Goal: Task Accomplishment & Management: Manage account settings

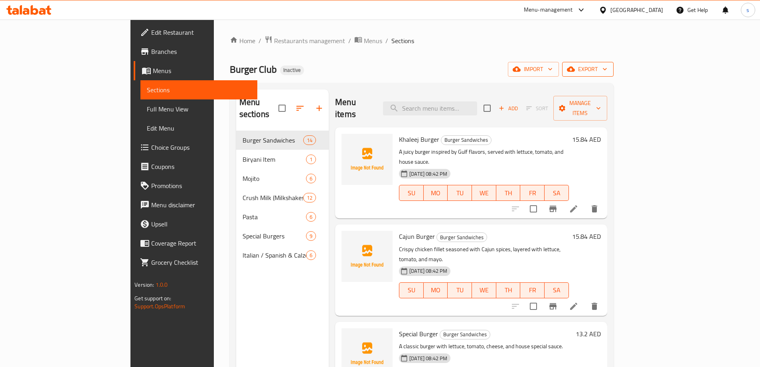
click at [607, 67] on span "export" at bounding box center [587, 69] width 39 height 10
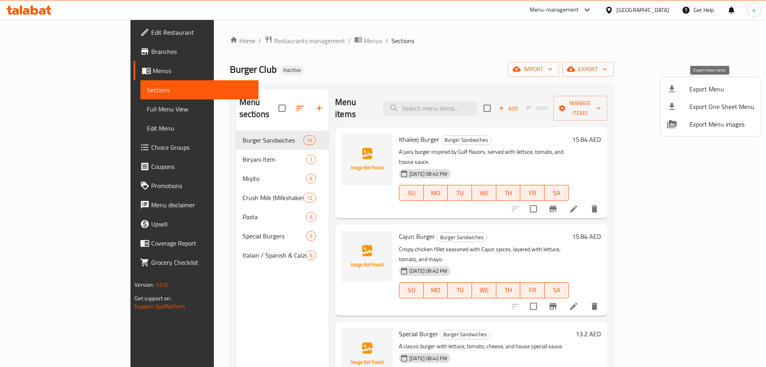
click at [684, 93] on div at bounding box center [678, 89] width 22 height 10
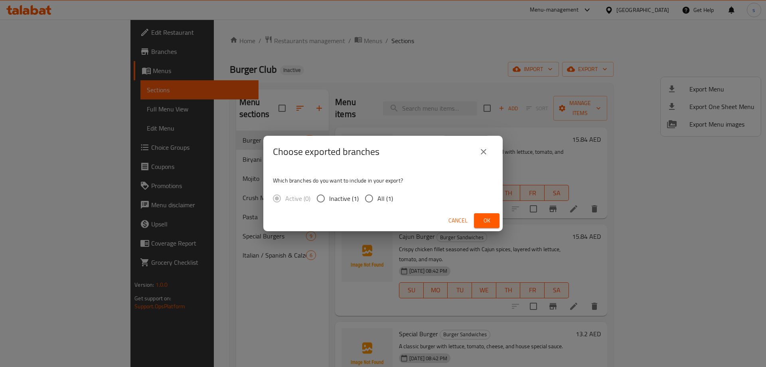
click at [491, 153] on button "close" at bounding box center [483, 151] width 19 height 19
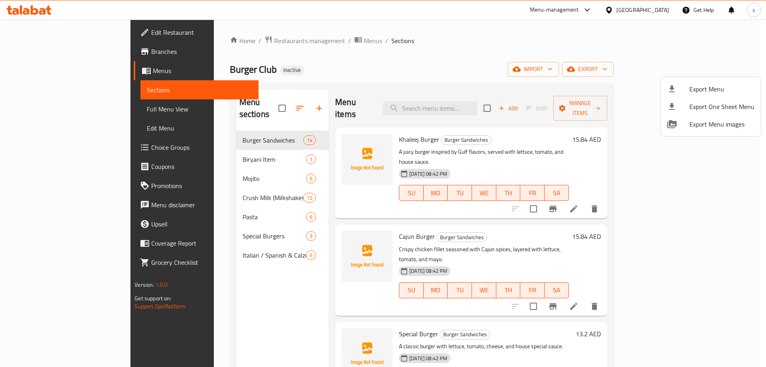
click at [640, 59] on div at bounding box center [383, 183] width 766 height 367
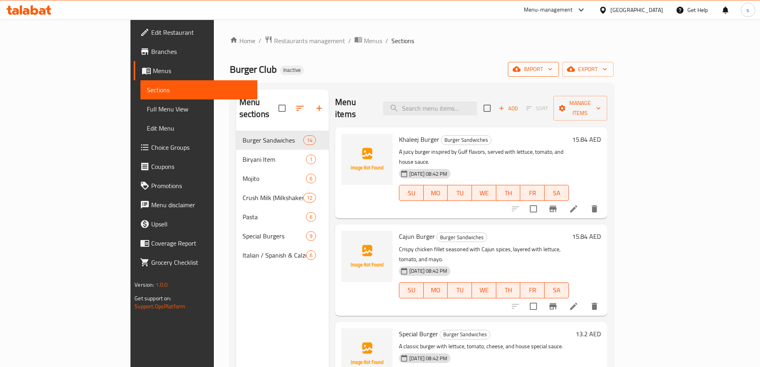
click at [521, 65] on icon "button" at bounding box center [517, 69] width 8 height 8
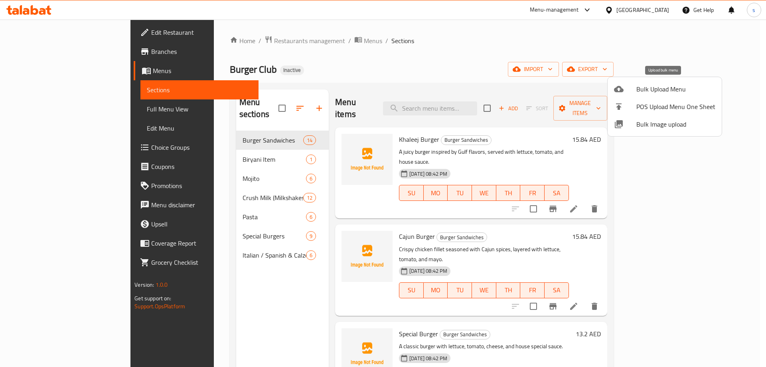
click at [669, 89] on span "Bulk Upload Menu" at bounding box center [675, 89] width 79 height 10
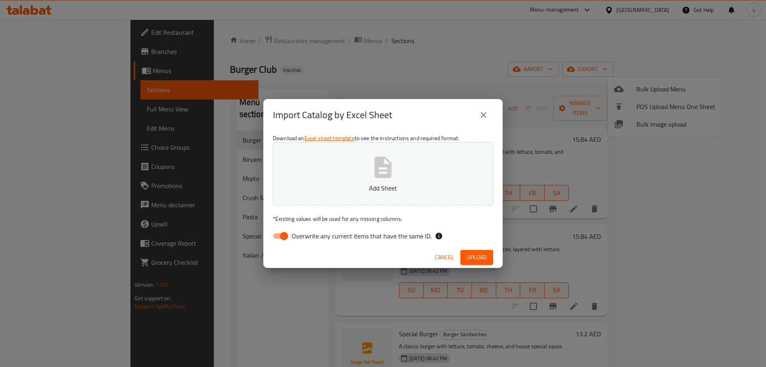
click at [284, 237] on input "Overwrite any current items that have the same ID." at bounding box center [283, 235] width 45 height 15
checkbox input "false"
click at [473, 255] on span "Upload" at bounding box center [477, 257] width 20 height 10
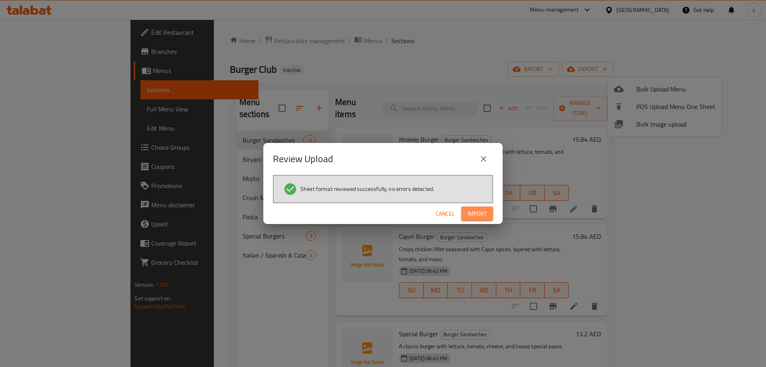
click at [476, 215] on span "Import" at bounding box center [477, 214] width 19 height 10
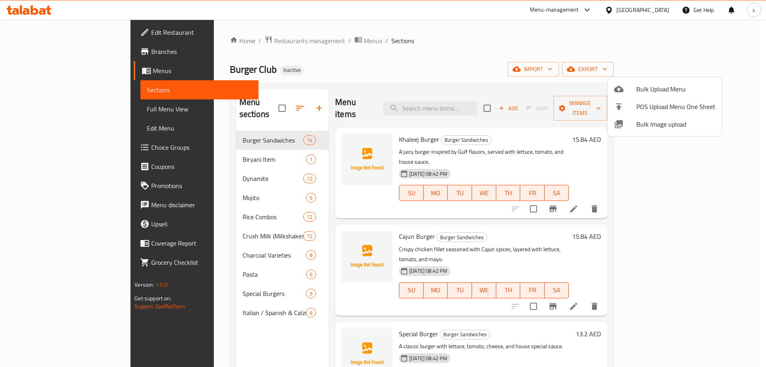
drag, startPoint x: 408, startPoint y: 62, endPoint x: 414, endPoint y: 67, distance: 7.7
click at [408, 62] on div at bounding box center [383, 183] width 766 height 367
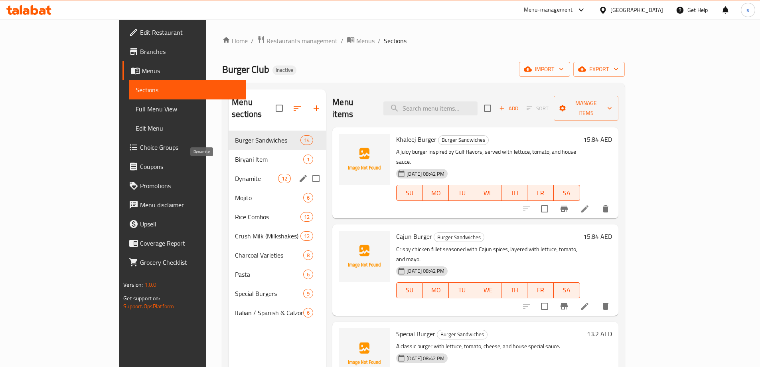
click at [235, 174] on span "Dynamite" at bounding box center [256, 179] width 43 height 10
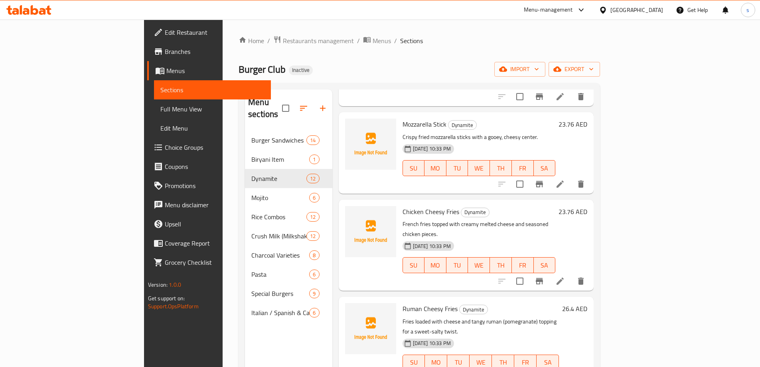
scroll to position [120, 0]
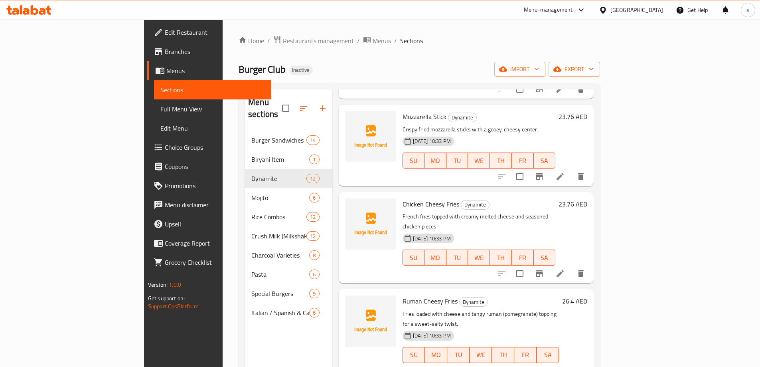
click at [571, 266] on li at bounding box center [560, 273] width 22 height 14
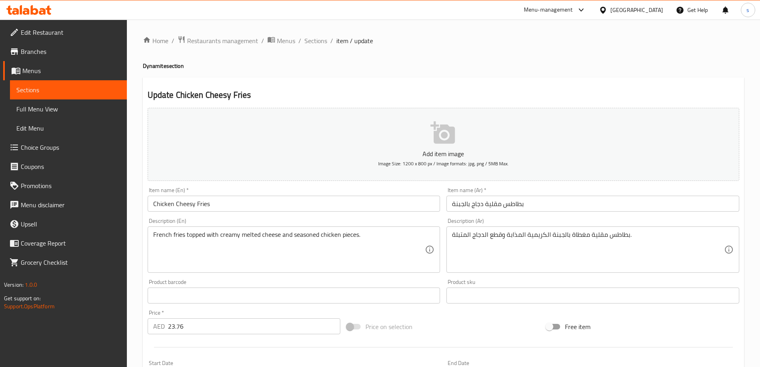
click at [561, 200] on input "بطاطس مقلية دجاج بالجبنة" at bounding box center [592, 203] width 293 height 16
drag, startPoint x: 152, startPoint y: 234, endPoint x: 181, endPoint y: 239, distance: 28.8
click at [181, 239] on div "French fries topped with creamy melted cheese and seasoned chicken pieces. Desc…" at bounding box center [294, 249] width 293 height 46
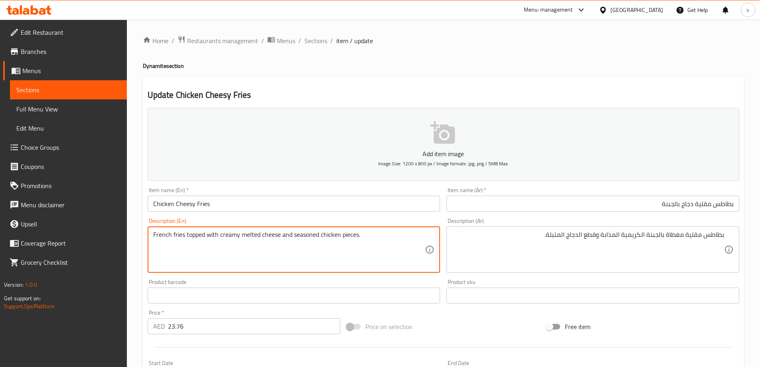
drag, startPoint x: 154, startPoint y: 233, endPoint x: 184, endPoint y: 236, distance: 30.1
click at [184, 236] on textarea "French fries topped with creamy melted cheese and seasoned chicken pieces." at bounding box center [289, 250] width 272 height 38
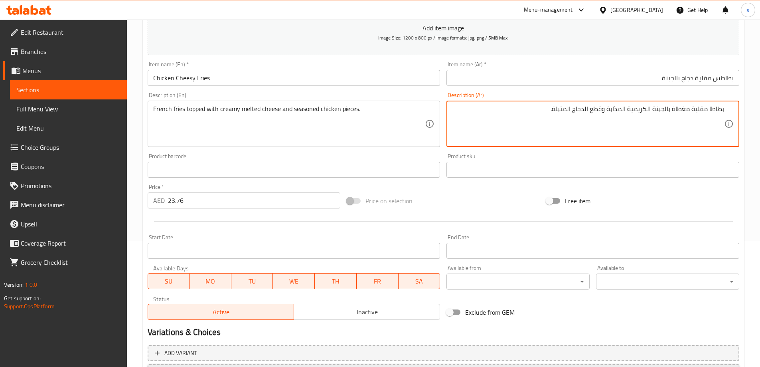
scroll to position [191, 0]
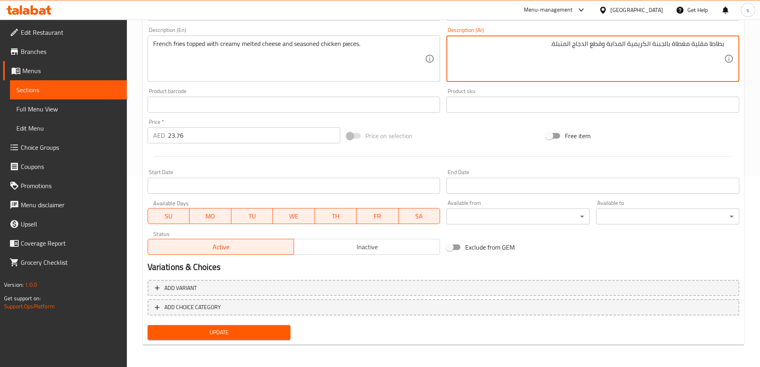
type textarea "بطاطا مقلية مغطاة بالجبنة الكريمية المذابة وقطع الدجاج المتبلة."
click at [251, 329] on span "Update" at bounding box center [219, 332] width 130 height 10
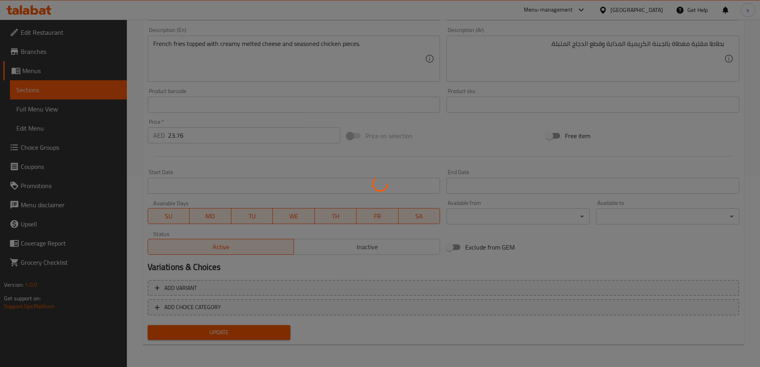
scroll to position [0, 0]
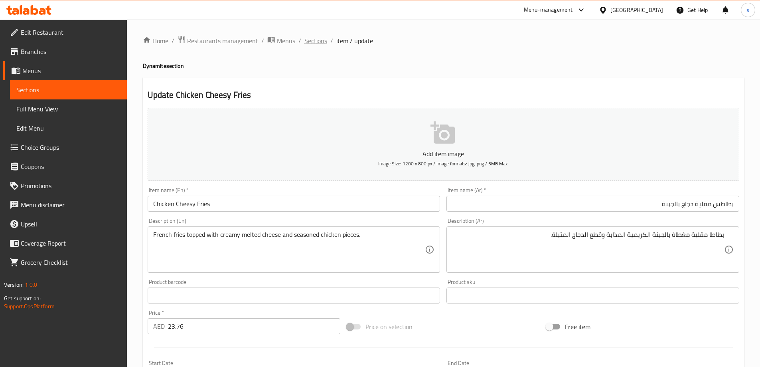
click at [313, 41] on span "Sections" at bounding box center [315, 41] width 23 height 10
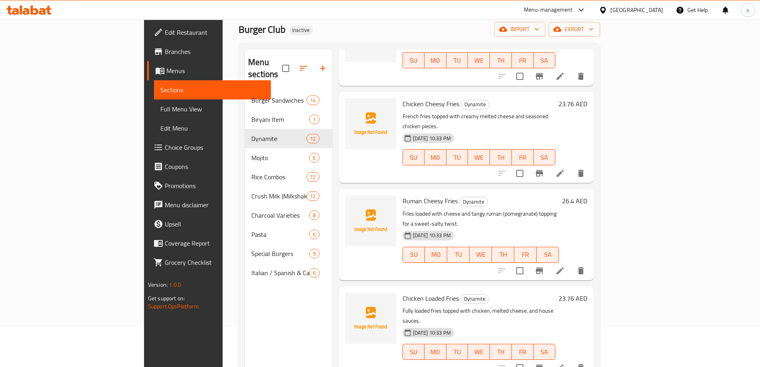
scroll to position [180, 0]
click at [564, 266] on icon at bounding box center [560, 269] width 7 height 7
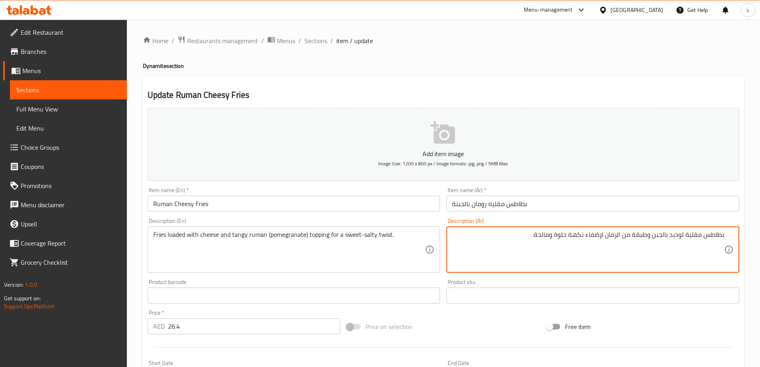
click at [606, 237] on textarea "بطاطس مقلية لوديد بالجبن وطبقة من الرمان لإضفاء نكهة حلوة ومالحة." at bounding box center [588, 250] width 272 height 38
click at [563, 235] on textarea "بطاطس مقلية لوديد بالجبن وطبقة من الرمان المنعش لإضفاء نكهة حلوة ومالحة." at bounding box center [588, 250] width 272 height 38
click at [538, 233] on textarea "بطاطس مقلية لوديد بالجبن وطبقة من الرمان المنعش للحصول على نكهة حلوة ومالحة." at bounding box center [588, 250] width 272 height 38
click at [516, 235] on textarea "بطاطس مقلية لوديد بالجبن وطبقة من الرمان المنعش للحصول على تويست حلوة ومالحة." at bounding box center [588, 250] width 272 height 38
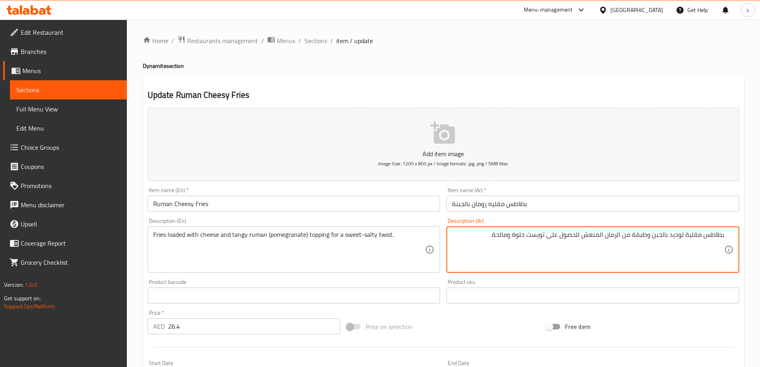
click at [516, 235] on textarea "بطاطس مقلية لوديد بالجبن وطبقة من الرمان المنعش للحصول على تويست حلوة ومالحة." at bounding box center [588, 250] width 272 height 38
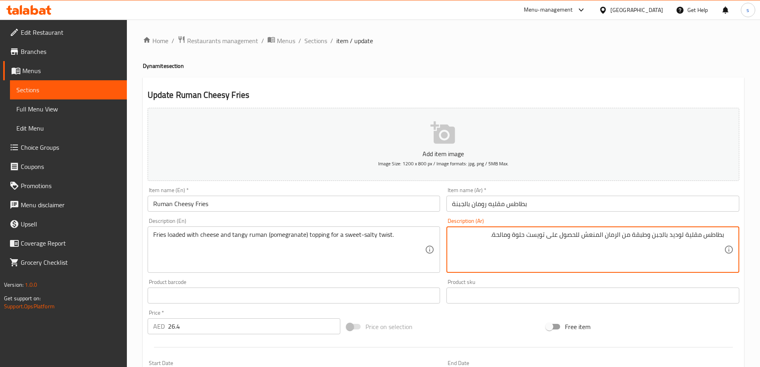
click at [517, 235] on textarea "بطاطس مقلية لوديد بالجبن وطبقة من الرمان المنعش للحصول على تويست حلوة ومالحة." at bounding box center [588, 250] width 272 height 38
click at [515, 236] on textarea "بطاطس مقلية لوديد بالجبن وطبقة من الرمان المنعش للحصول على تويست حلوة ومالحة." at bounding box center [588, 250] width 272 height 38
click at [497, 237] on textarea "بطاطس مقلية لوديد بالجبن وطبقة من الرمان المنعش للحصول على تويست حلو ومالحة." at bounding box center [588, 250] width 272 height 38
click at [497, 238] on textarea "بطاطس مقلية لوديد بالجبن وطبقة من الرمان المنعش للحصول على تويست حلو ومالحة." at bounding box center [588, 250] width 272 height 38
click at [635, 240] on textarea "بطاطس مقلية لوديد بالجبن وطبقة من الرمان المنعش للحصول على تويست حلو ومالح." at bounding box center [588, 250] width 272 height 38
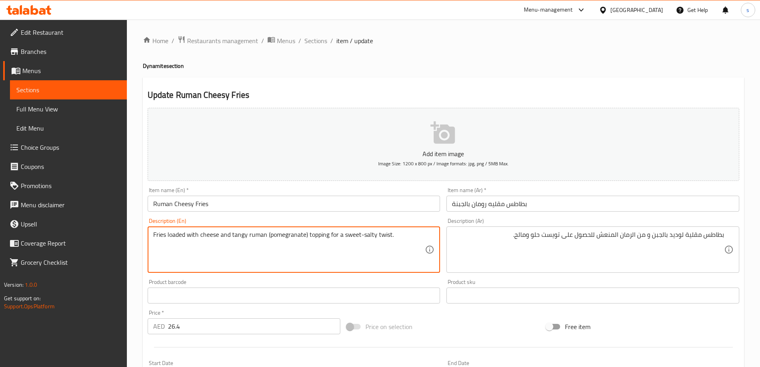
click at [323, 238] on textarea "Fries loaded with cheese and tangy ruman (pomegranate) topping for a sweet-salt…" at bounding box center [289, 250] width 272 height 38
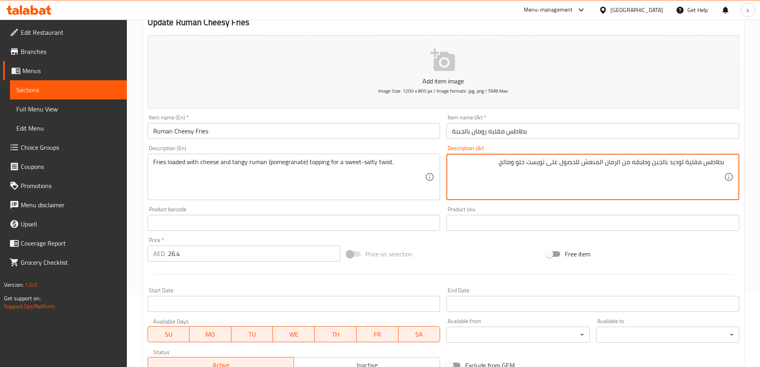
scroll to position [191, 0]
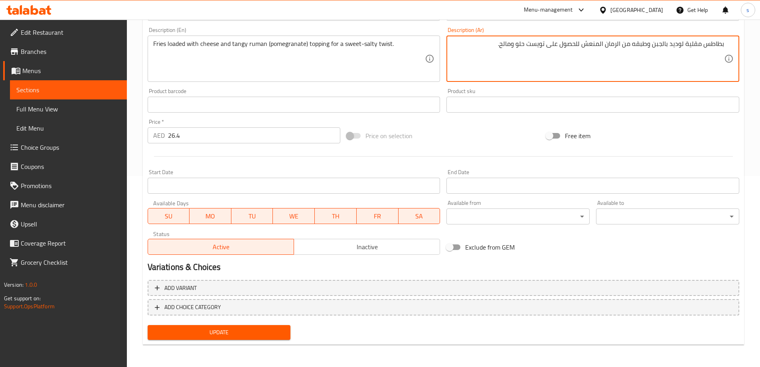
type textarea "بطاطس مقلية لوديد بالجبن وطبقه من الرمان المنعش للحصول على تويست حلو ومالح."
click at [279, 332] on span "Update" at bounding box center [219, 332] width 130 height 10
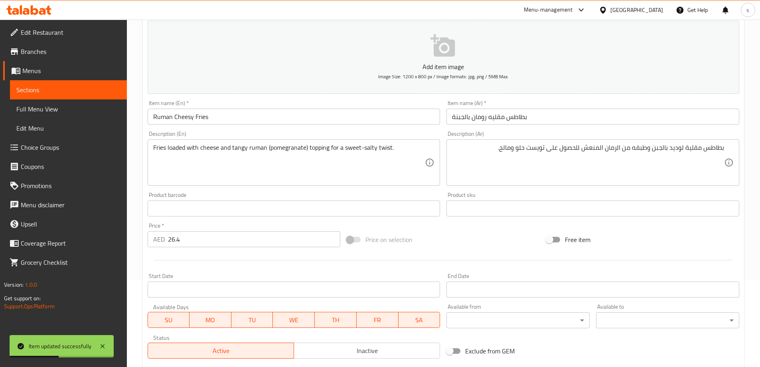
scroll to position [0, 0]
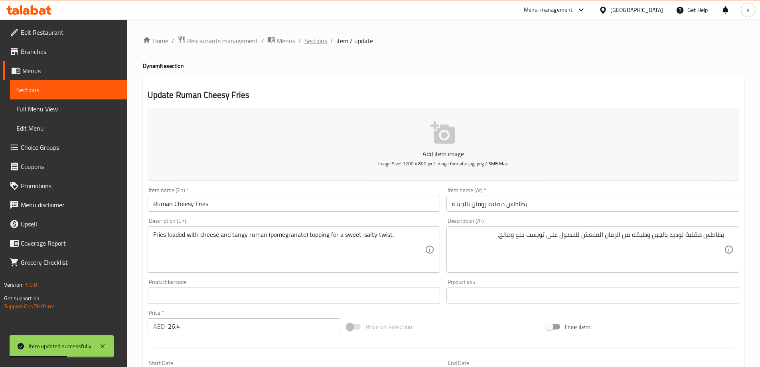
click at [318, 41] on span "Sections" at bounding box center [315, 41] width 23 height 10
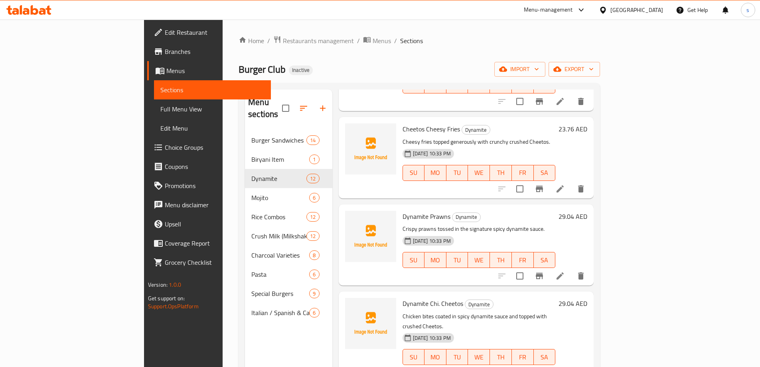
scroll to position [699, 0]
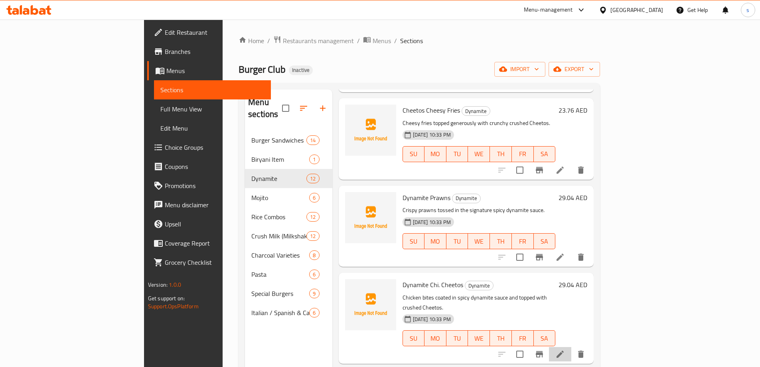
click at [571, 347] on li at bounding box center [560, 354] width 22 height 14
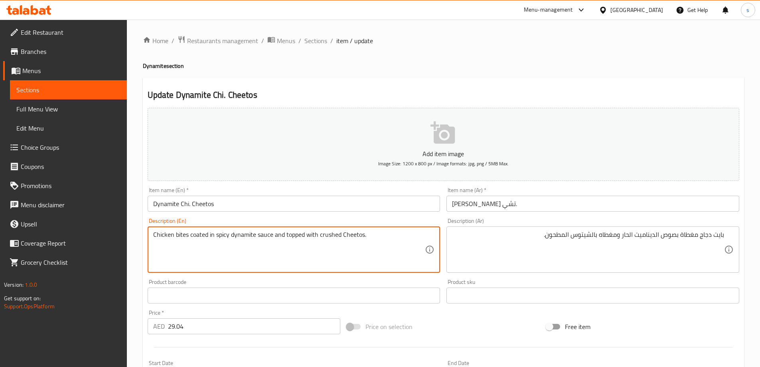
drag, startPoint x: 191, startPoint y: 235, endPoint x: 214, endPoint y: 248, distance: 26.2
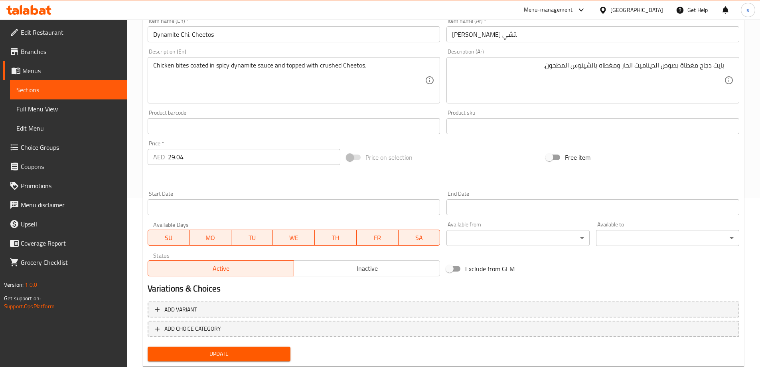
scroll to position [191, 0]
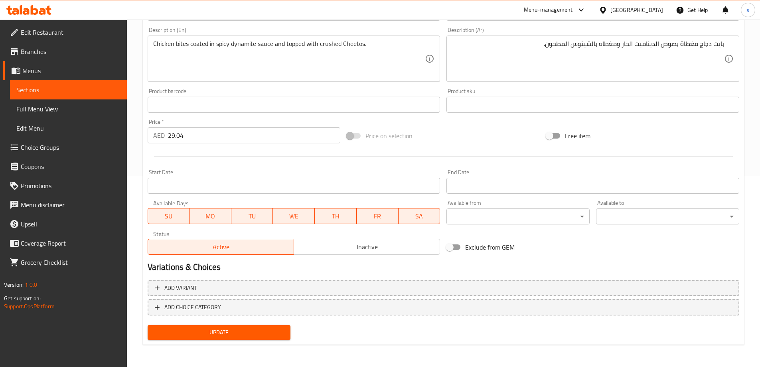
click at [229, 326] on button "Update" at bounding box center [219, 332] width 143 height 15
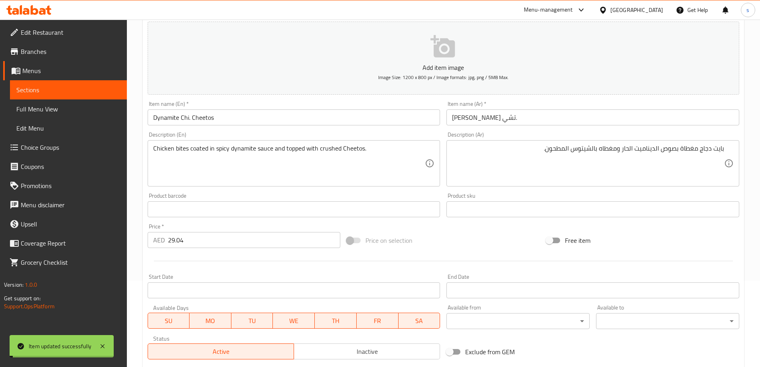
scroll to position [0, 0]
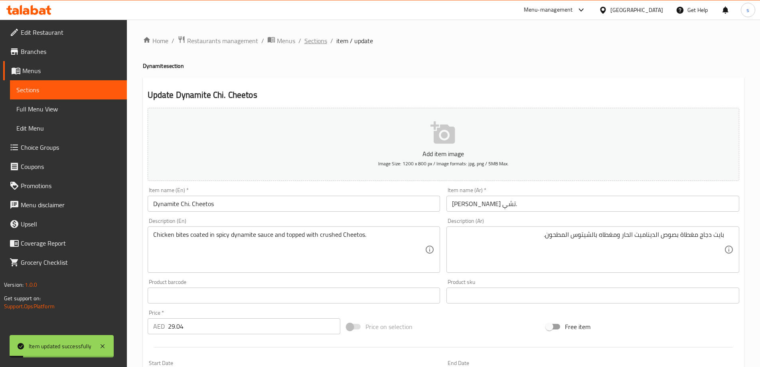
click at [325, 41] on span "Sections" at bounding box center [315, 41] width 23 height 10
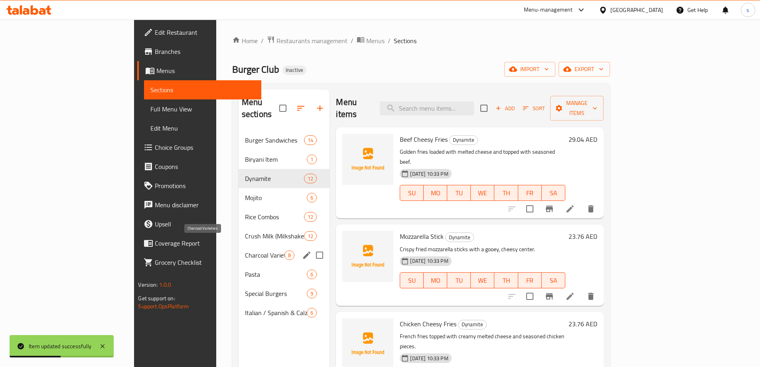
click at [245, 250] on span "Charcoal Varieties" at bounding box center [265, 255] width 40 height 10
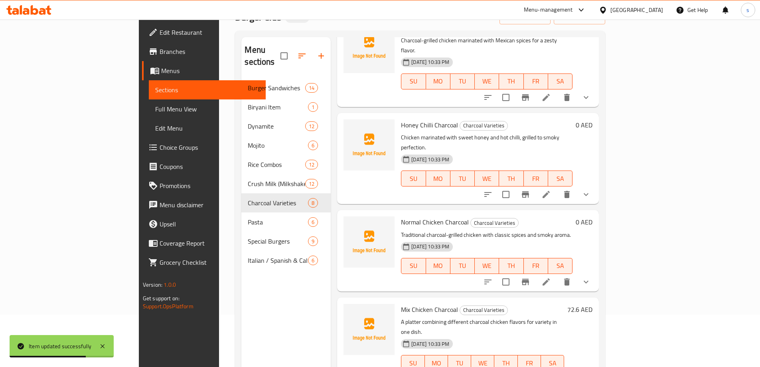
scroll to position [112, 0]
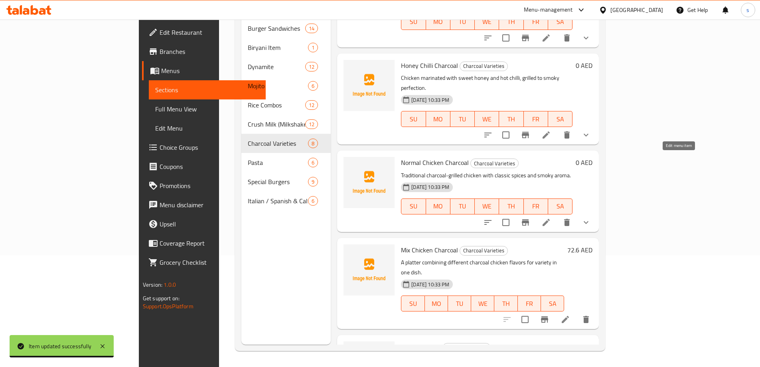
click at [551, 217] on icon at bounding box center [546, 222] width 10 height 10
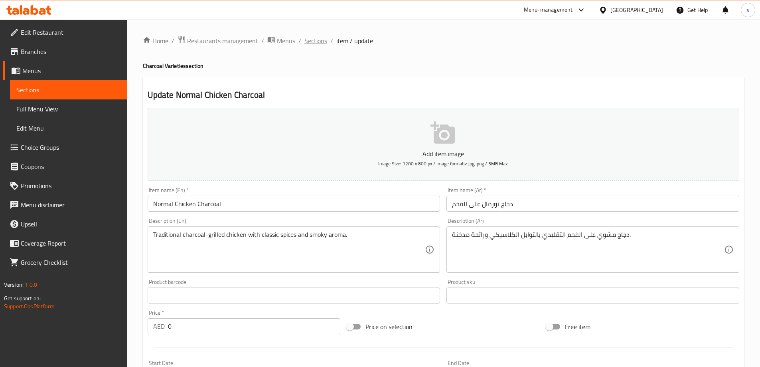
click at [319, 40] on span "Sections" at bounding box center [315, 41] width 23 height 10
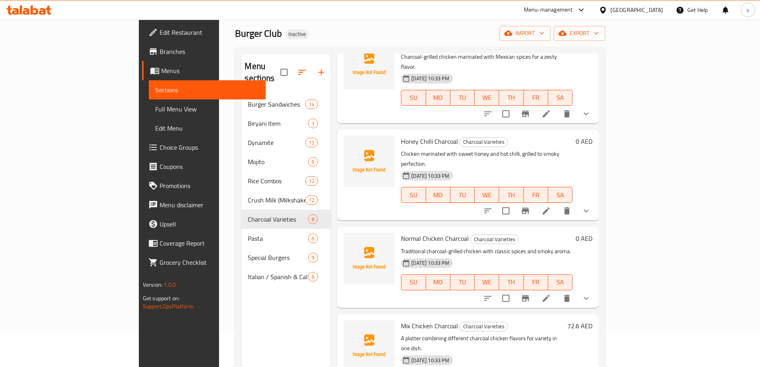
scroll to position [112, 0]
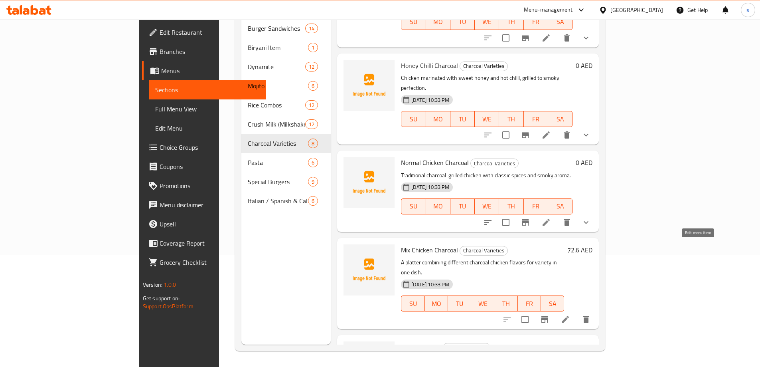
click at [570, 314] on icon at bounding box center [566, 319] width 10 height 10
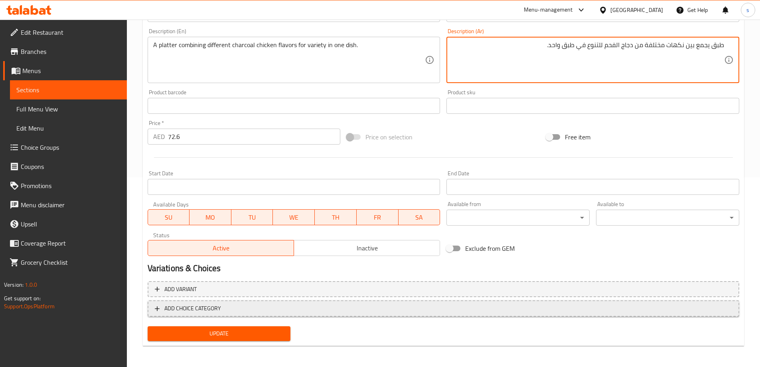
scroll to position [191, 0]
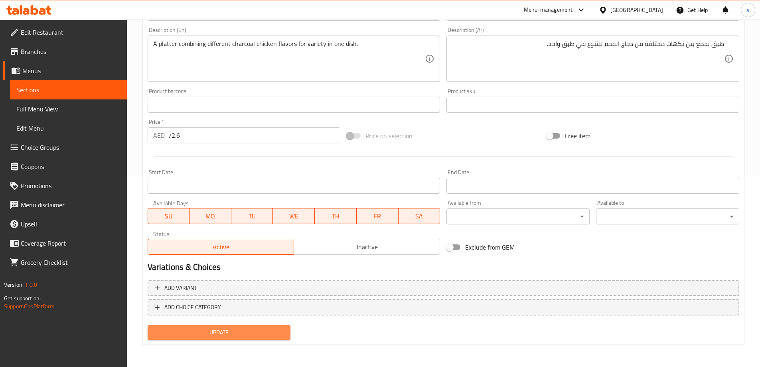
click at [235, 327] on span "Update" at bounding box center [219, 332] width 130 height 10
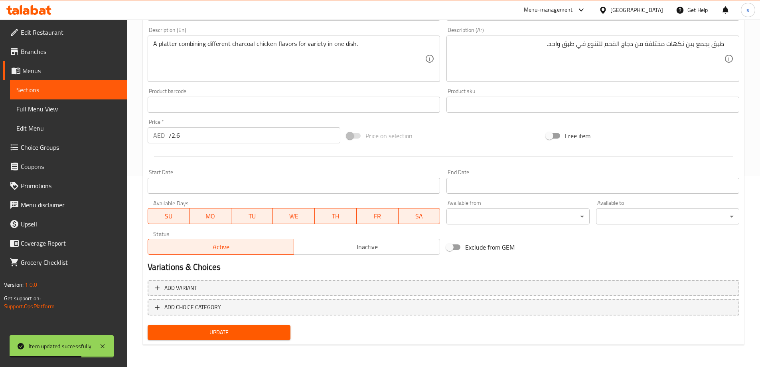
drag, startPoint x: 46, startPoint y: 111, endPoint x: 51, endPoint y: 2, distance: 109.0
click at [46, 111] on span "Full Menu View" at bounding box center [68, 109] width 104 height 10
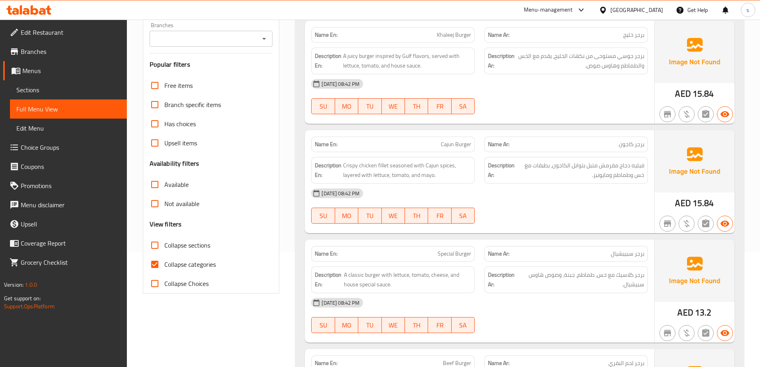
scroll to position [120, 0]
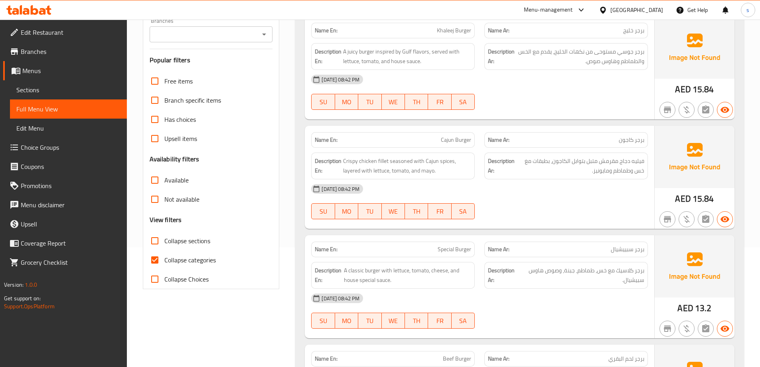
click at [176, 239] on span "Collapse sections" at bounding box center [187, 241] width 46 height 10
click at [164, 239] on input "Collapse sections" at bounding box center [154, 240] width 19 height 19
checkbox input "true"
click at [174, 258] on span "Collapse categories" at bounding box center [189, 260] width 51 height 10
click at [164, 258] on input "Collapse categories" at bounding box center [154, 259] width 19 height 19
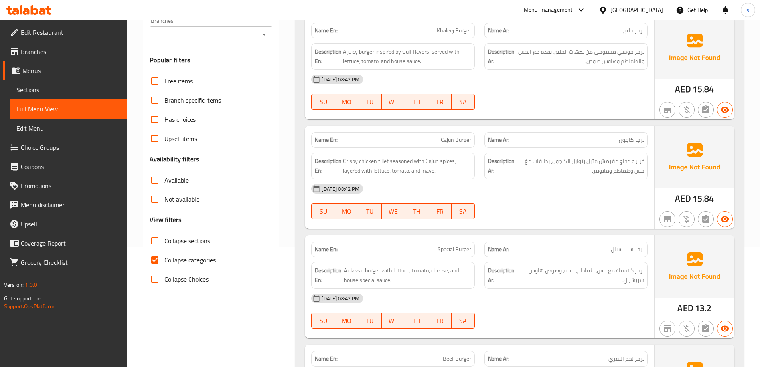
checkbox input "false"
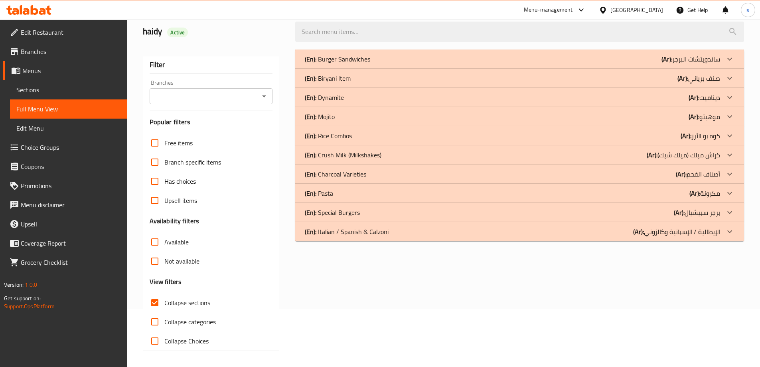
scroll to position [58, 0]
click at [456, 94] on div "(En): Dynamite (Ar): ديناميت" at bounding box center [512, 98] width 415 height 10
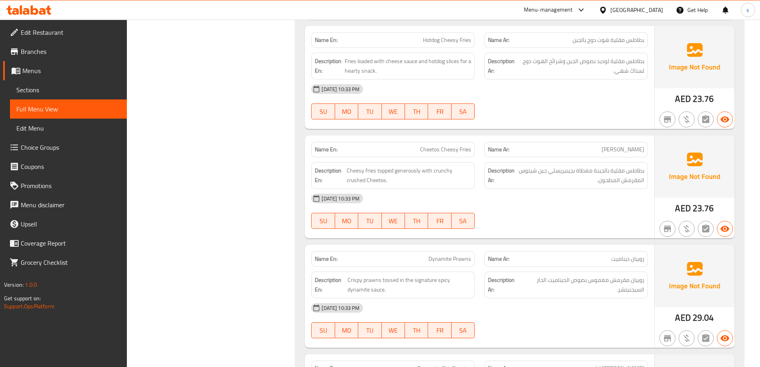
scroll to position [816, 0]
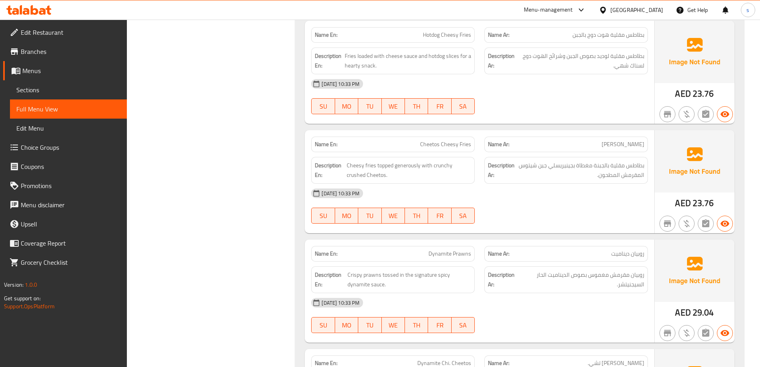
drag, startPoint x: 85, startPoint y: 86, endPoint x: 122, endPoint y: 13, distance: 82.1
click at [85, 86] on span "Sections" at bounding box center [68, 90] width 104 height 10
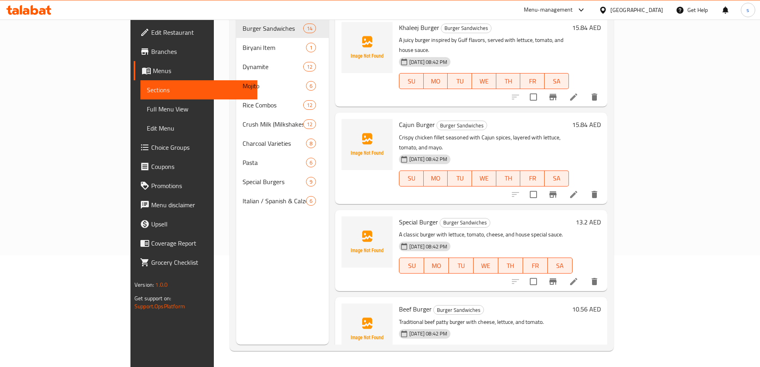
scroll to position [112, 0]
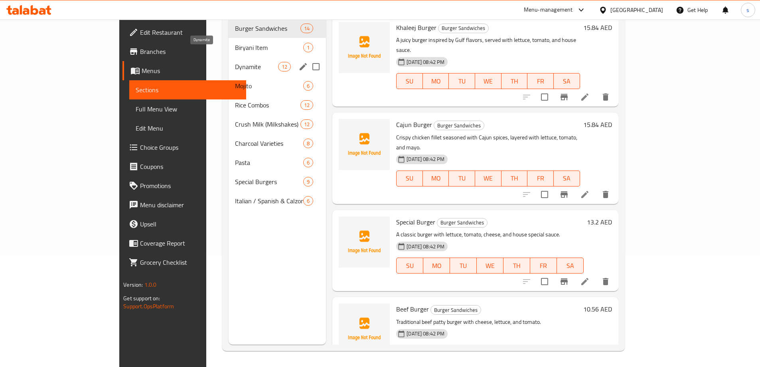
click at [235, 62] on span "Dynamite" at bounding box center [256, 67] width 43 height 10
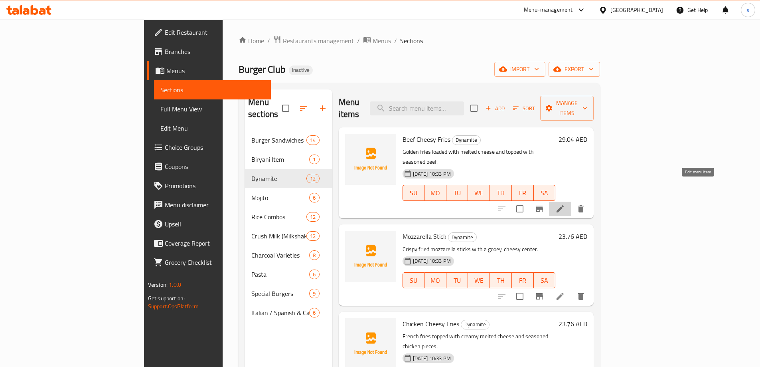
click at [565, 204] on icon at bounding box center [560, 209] width 10 height 10
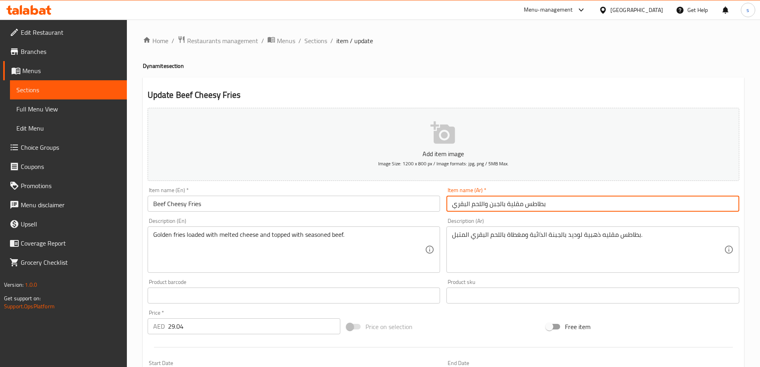
click at [580, 203] on input "بطاطس مقلية بالجبن واللحم البقري" at bounding box center [592, 203] width 293 height 16
click at [679, 204] on input "بطاطس مقلية بالجبن واللحم البقري" at bounding box center [592, 203] width 293 height 16
type input "بطاطس مقلية تشيزي واللحم البقري"
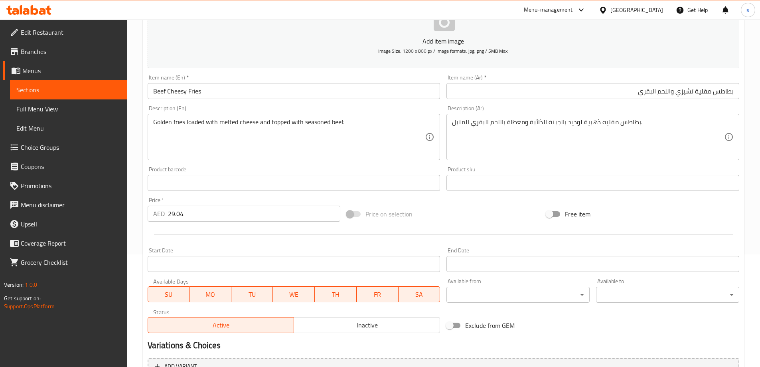
scroll to position [191, 0]
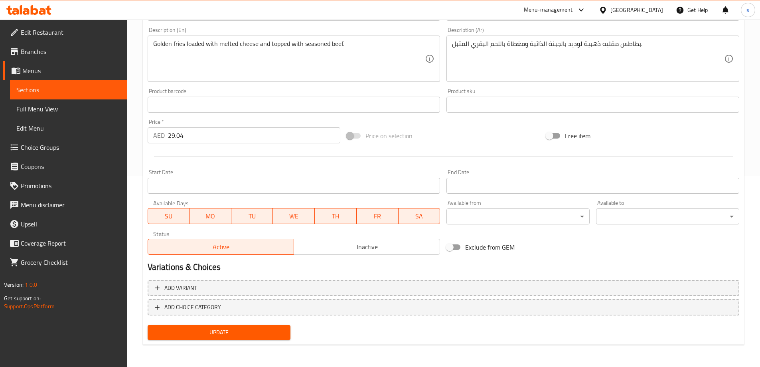
click at [243, 335] on span "Update" at bounding box center [219, 332] width 130 height 10
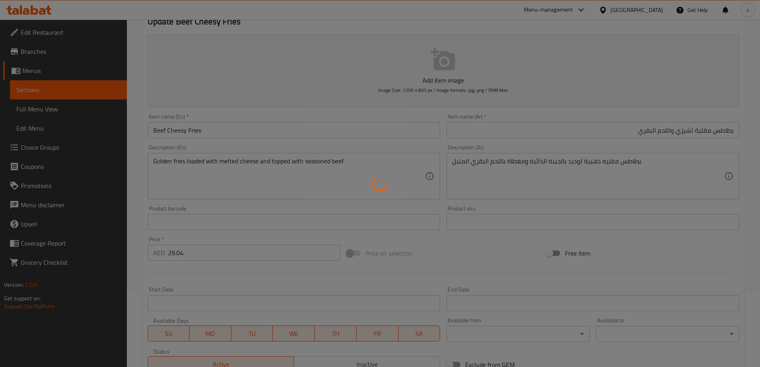
scroll to position [0, 0]
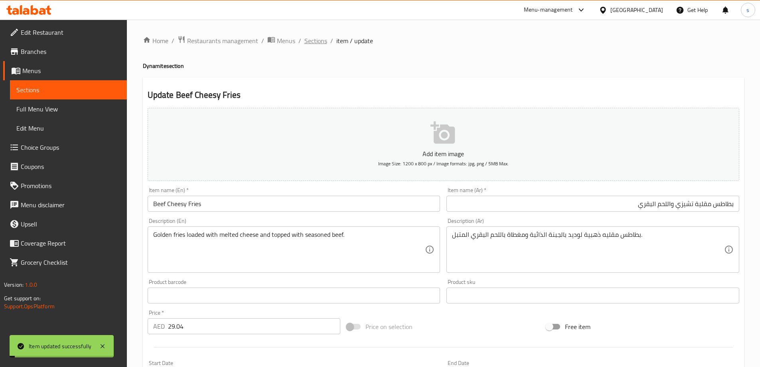
click at [313, 40] on span "Sections" at bounding box center [315, 41] width 23 height 10
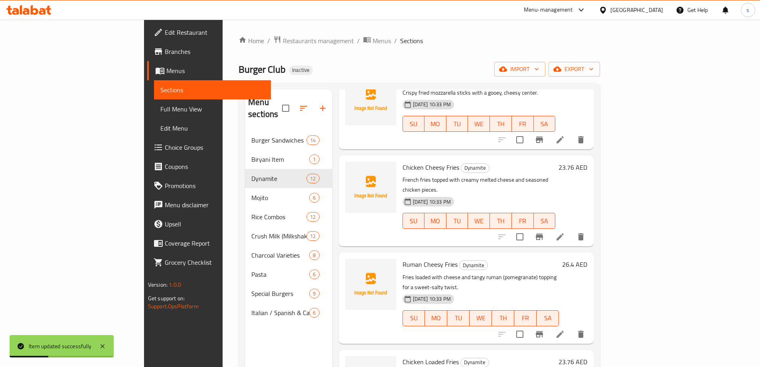
scroll to position [160, 0]
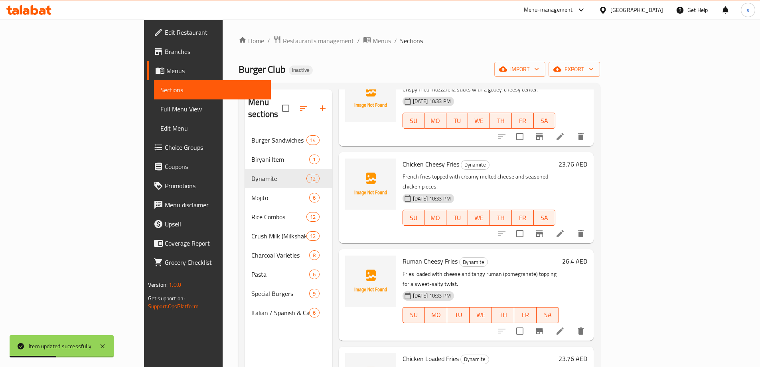
click at [565, 229] on icon at bounding box center [560, 234] width 10 height 10
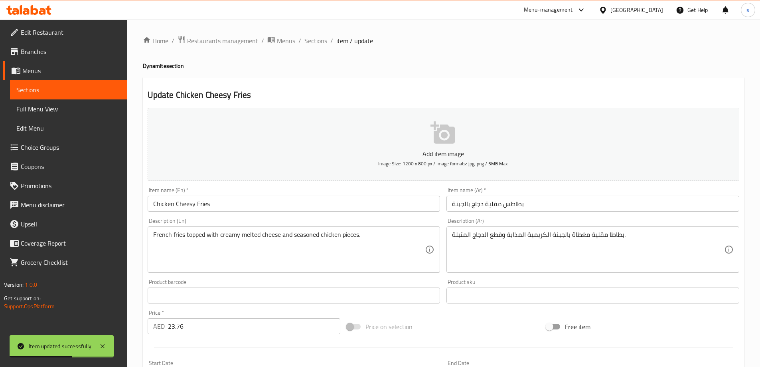
click at [571, 206] on input "بطاطس مقلية دجاج بالجبنة" at bounding box center [592, 203] width 293 height 16
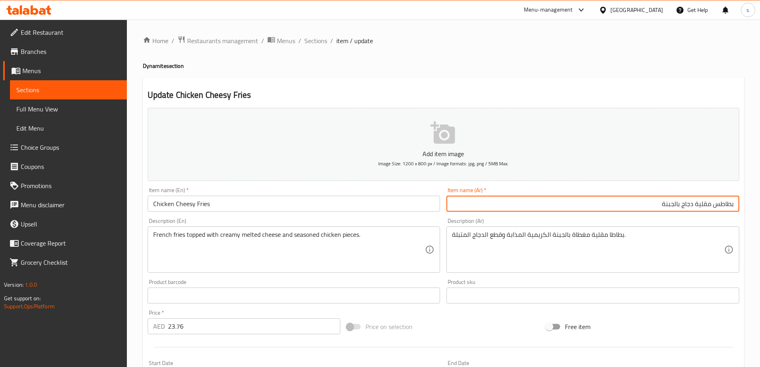
click at [687, 206] on input "بطاطس مقلية دجاج بالجبنة" at bounding box center [592, 203] width 293 height 16
click at [572, 197] on input "بطاطس مقلية دجاج بالجبنة" at bounding box center [592, 203] width 293 height 16
click at [693, 205] on input "بطاطس مقلية دجاج بالجبنة" at bounding box center [592, 203] width 293 height 16
click at [652, 205] on input "بطاطس مقلية تشيزي دجاج بالجبنة" at bounding box center [592, 203] width 293 height 16
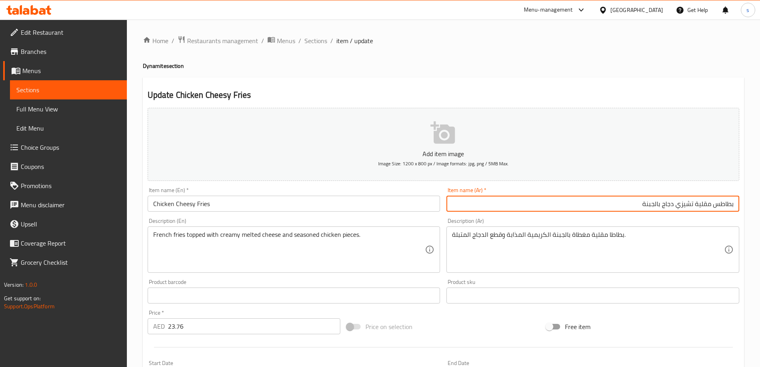
click at [652, 205] on input "بطاطس مقلية تشيزي دجاج بالجبنة" at bounding box center [592, 203] width 293 height 16
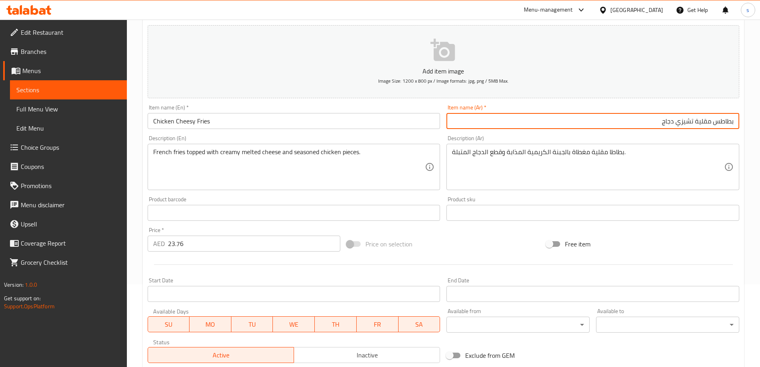
scroll to position [191, 0]
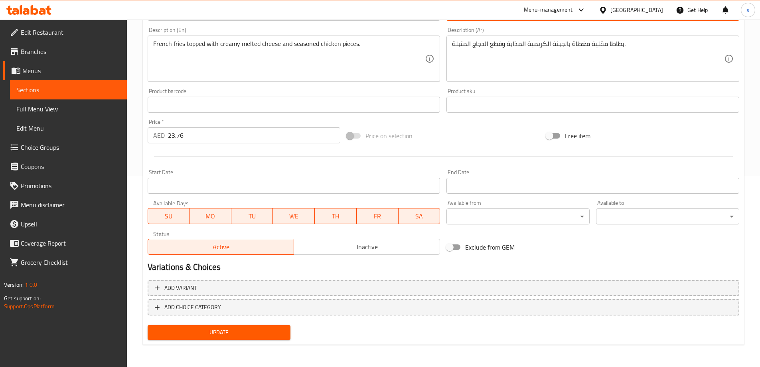
type input "بطاطس مقلية تشيزي دجاج"
click at [239, 331] on span "Update" at bounding box center [219, 332] width 130 height 10
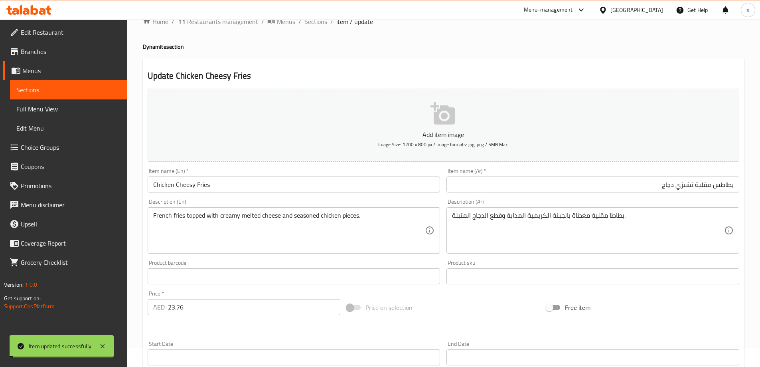
scroll to position [0, 0]
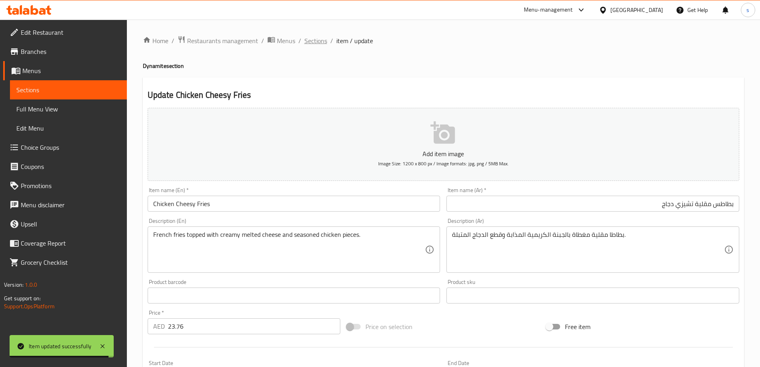
click at [324, 40] on span "Sections" at bounding box center [315, 41] width 23 height 10
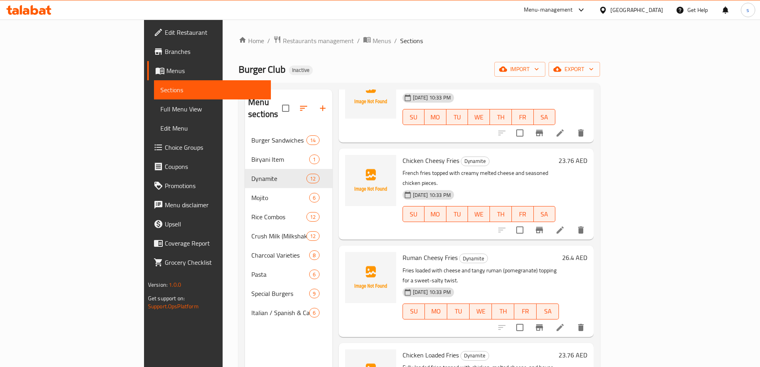
scroll to position [199, 0]
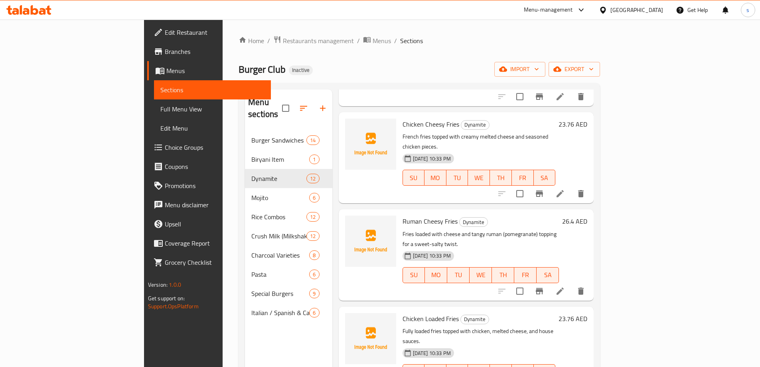
click at [571, 284] on li at bounding box center [560, 291] width 22 height 14
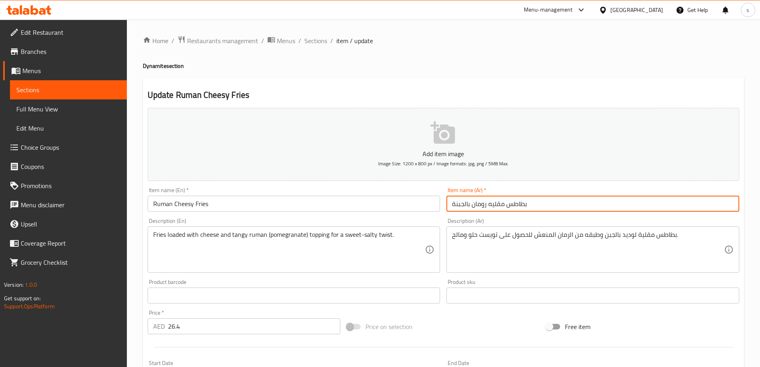
click at [547, 200] on input "بطاطس مقليه رومان بالجبنة" at bounding box center [592, 203] width 293 height 16
click at [671, 205] on input "بطاطس مقليه رومان بالجبنة" at bounding box center [592, 203] width 293 height 16
click at [693, 202] on input "بطاطس مقليه رومان" at bounding box center [592, 203] width 293 height 16
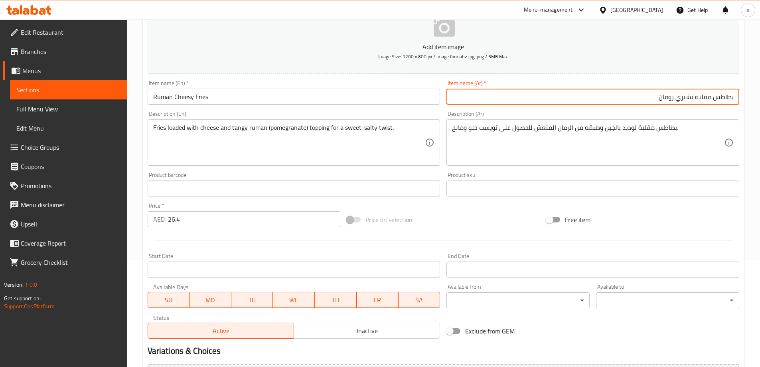
scroll to position [191, 0]
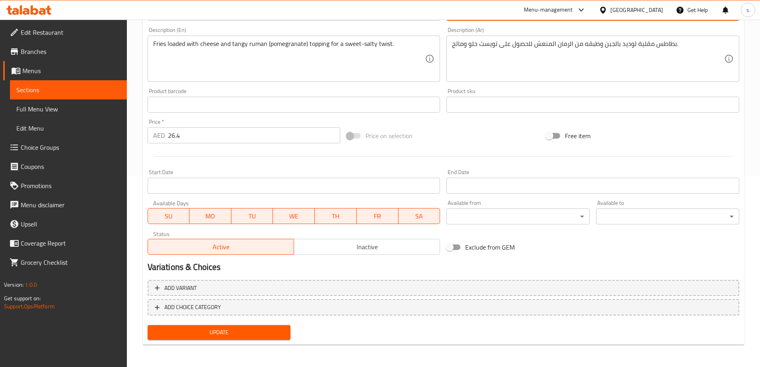
type input "بطاطس مقليه تشيزي رومان"
click at [178, 338] on button "Update" at bounding box center [219, 332] width 143 height 15
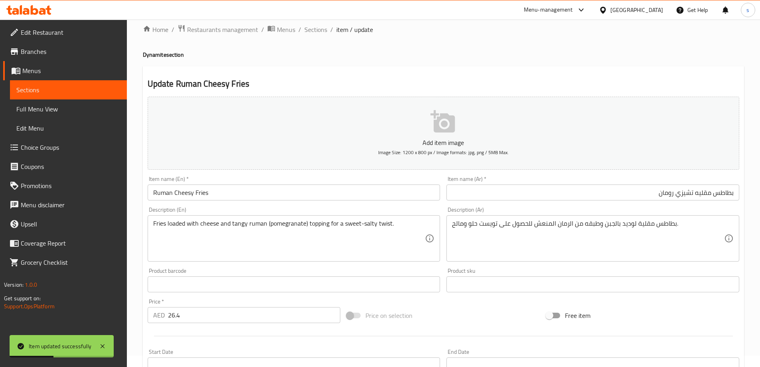
scroll to position [0, 0]
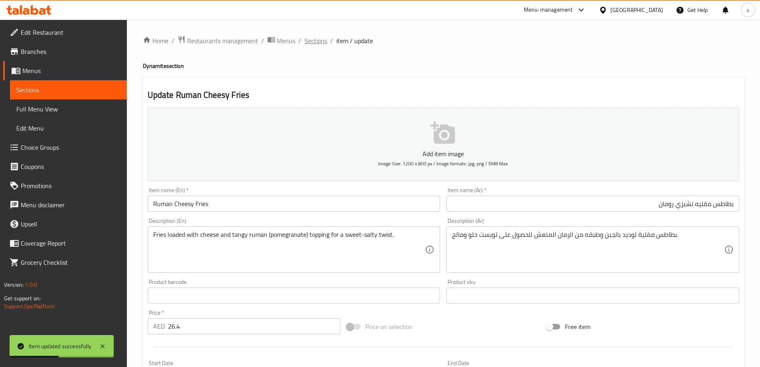
click at [315, 42] on span "Sections" at bounding box center [315, 41] width 23 height 10
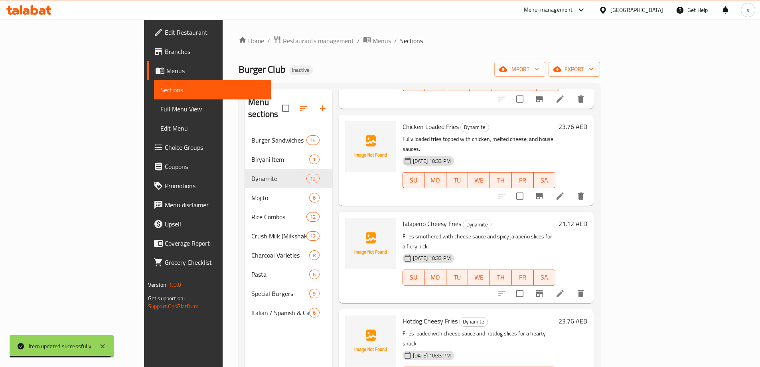
scroll to position [399, 0]
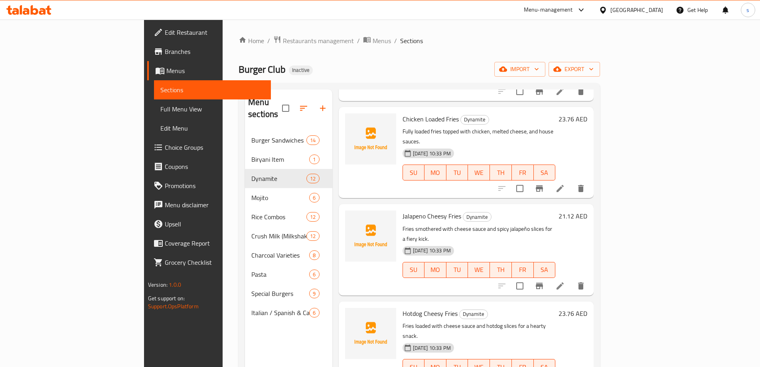
click at [565, 281] on icon at bounding box center [560, 286] width 10 height 10
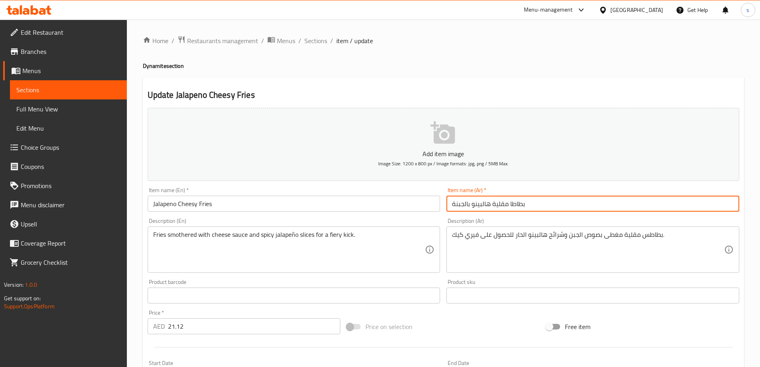
click at [550, 200] on input "بطاطا مقلية هالبينو بالجبنة" at bounding box center [592, 203] width 293 height 16
click at [667, 204] on input "بطاطا مقلية هالبينو بالجبنة" at bounding box center [592, 203] width 293 height 16
click at [702, 205] on input "بطاطا مقلية هالبينو" at bounding box center [592, 203] width 293 height 16
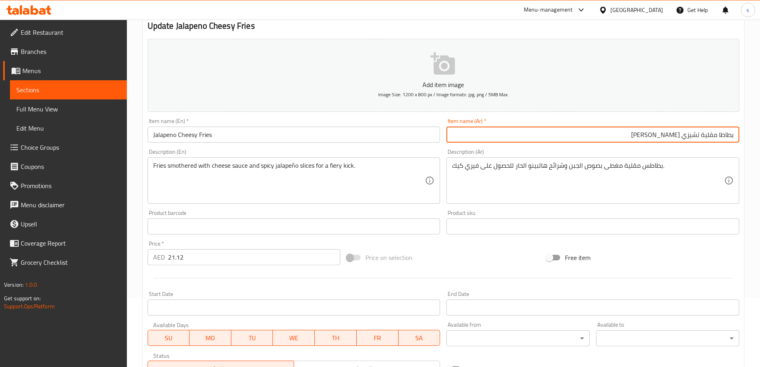
scroll to position [191, 0]
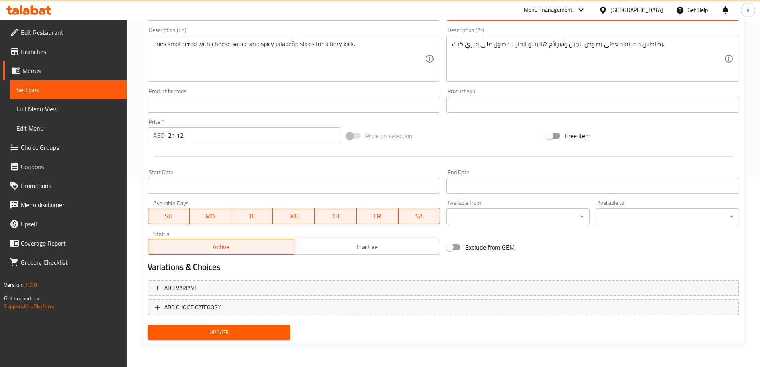
type input "بطاطا مقلية تشيزي [PERSON_NAME]"
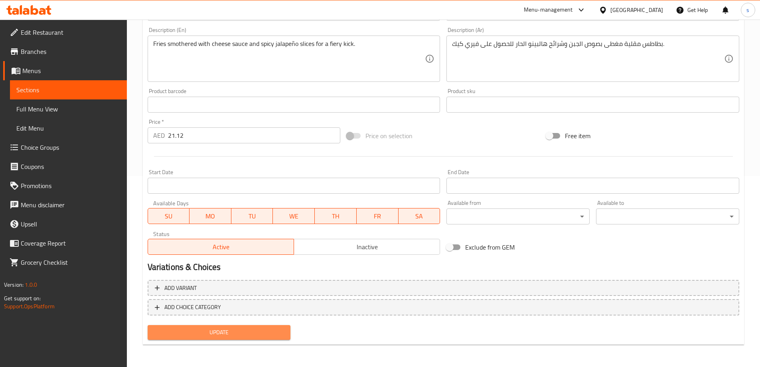
click at [216, 332] on span "Update" at bounding box center [219, 332] width 130 height 10
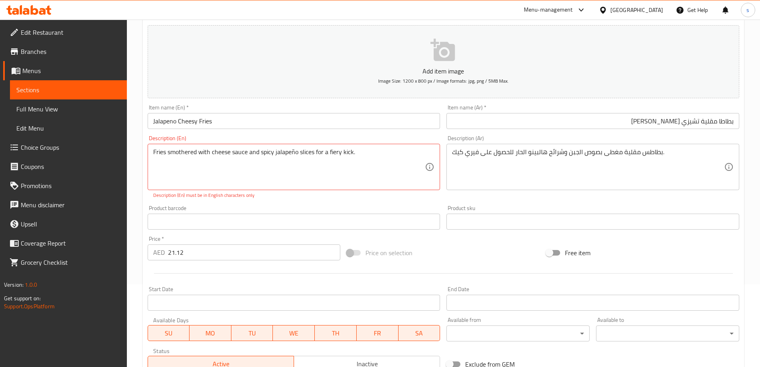
scroll to position [0, 0]
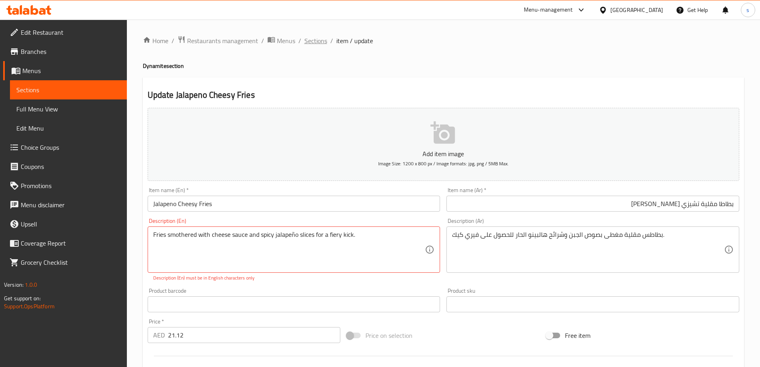
click at [319, 40] on span "Sections" at bounding box center [315, 41] width 23 height 10
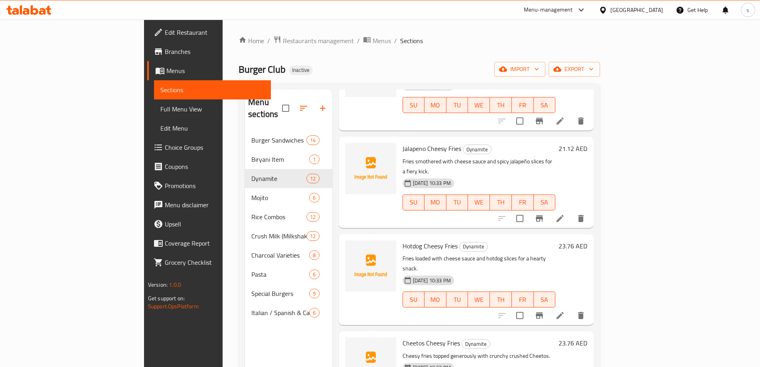
scroll to position [479, 0]
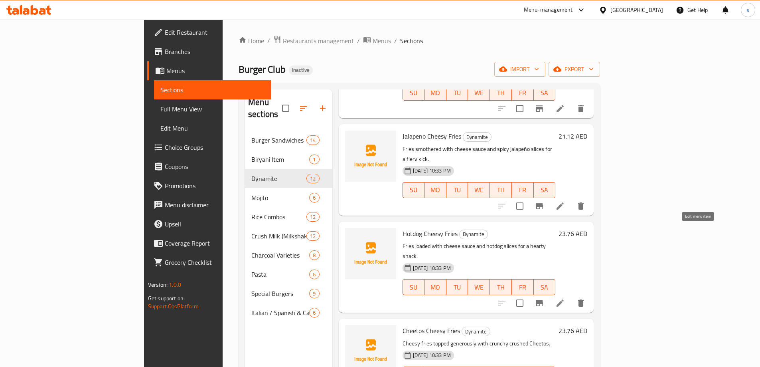
click at [571, 296] on li at bounding box center [560, 303] width 22 height 14
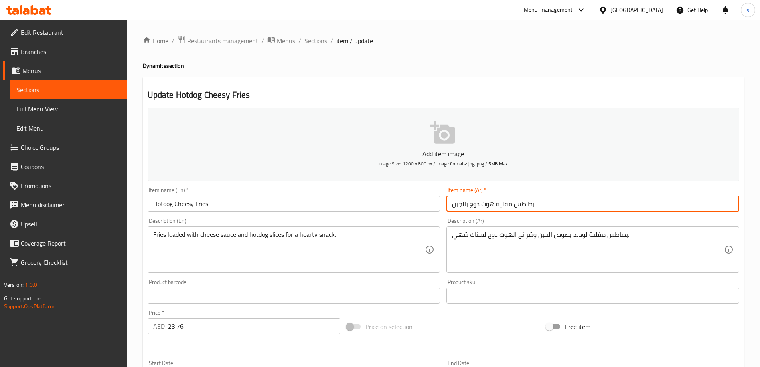
click at [623, 199] on input "بطاطس مقلية هوت دوج بالجبن" at bounding box center [592, 203] width 293 height 16
click at [655, 206] on input "بطاطس مقلية هوت دوج بالجبن" at bounding box center [592, 203] width 293 height 16
click at [695, 201] on input "بطاطس مقلية هوت دوج" at bounding box center [592, 203] width 293 height 16
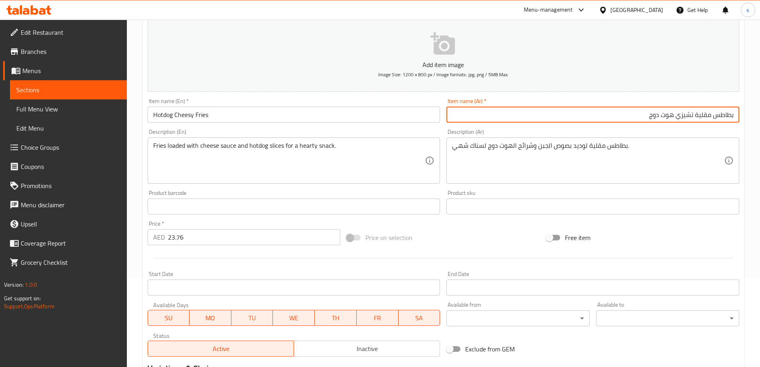
scroll to position [191, 0]
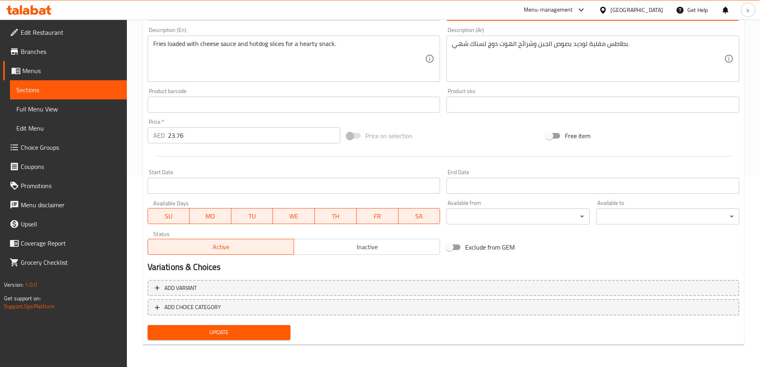
type input "بطاطس مقلية تشيزي هوت دوج"
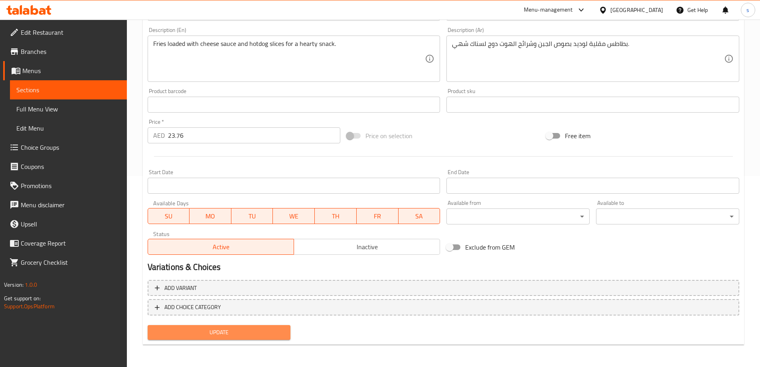
click at [205, 331] on span "Update" at bounding box center [219, 332] width 130 height 10
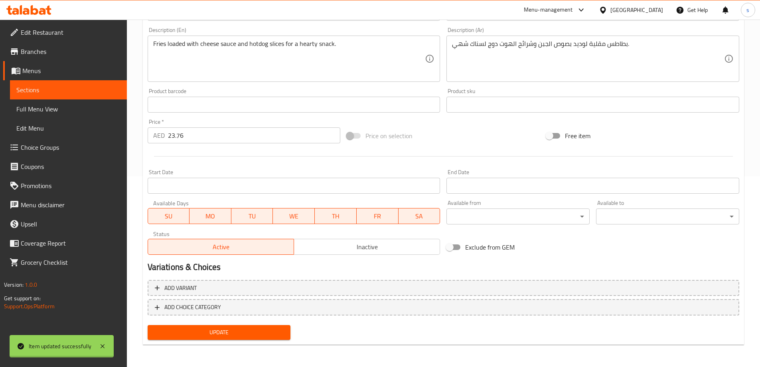
scroll to position [0, 0]
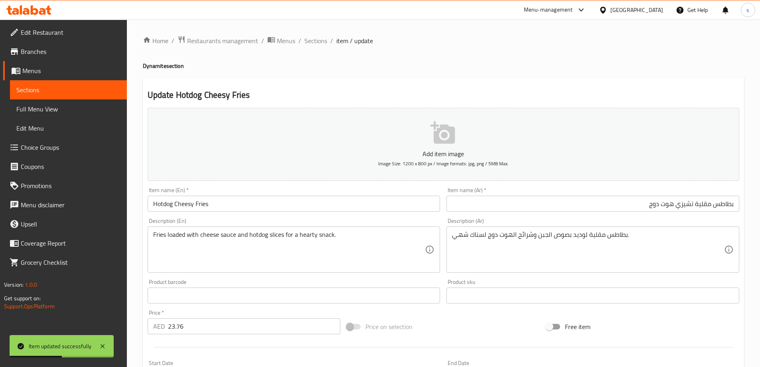
click at [315, 34] on div "Home / Restaurants management / Menus / Sections / item / update Dynamite secti…" at bounding box center [443, 289] width 633 height 538
click at [307, 41] on span "Sections" at bounding box center [315, 41] width 23 height 10
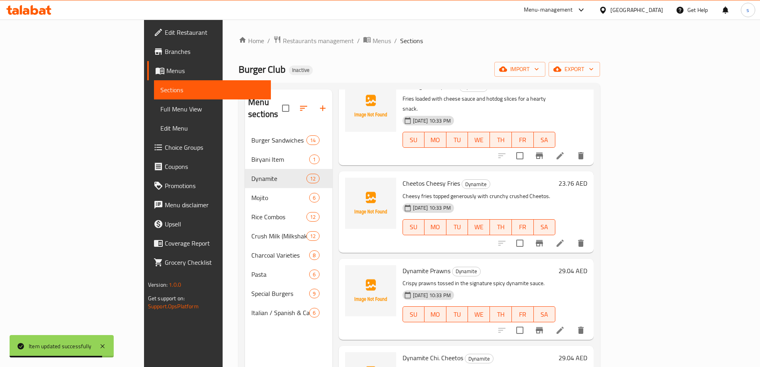
scroll to position [638, 0]
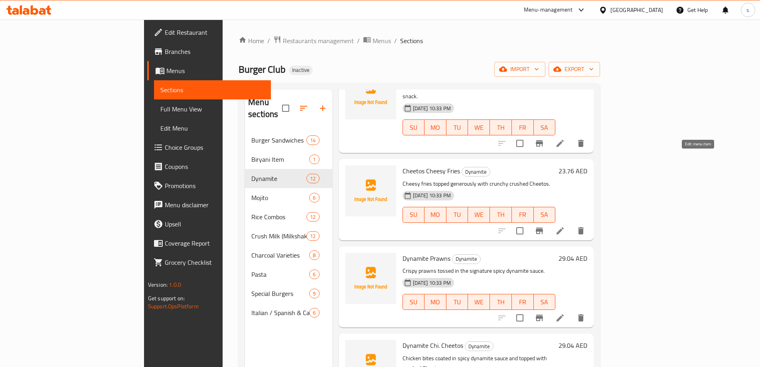
click at [565, 226] on icon at bounding box center [560, 231] width 10 height 10
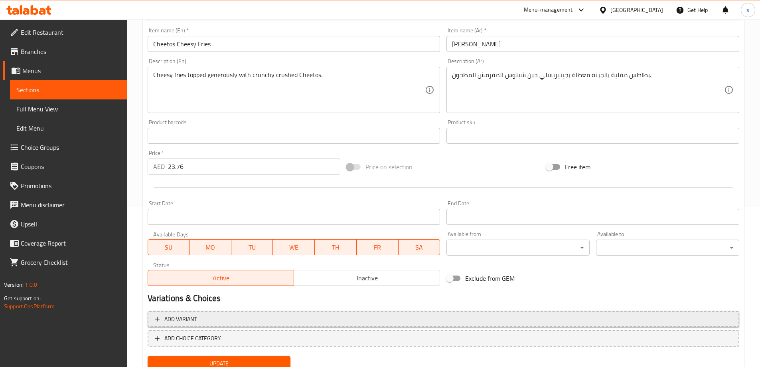
scroll to position [191, 0]
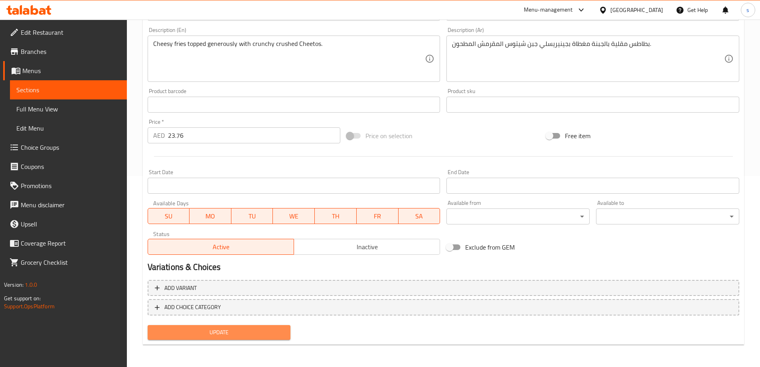
click at [217, 333] on span "Update" at bounding box center [219, 332] width 130 height 10
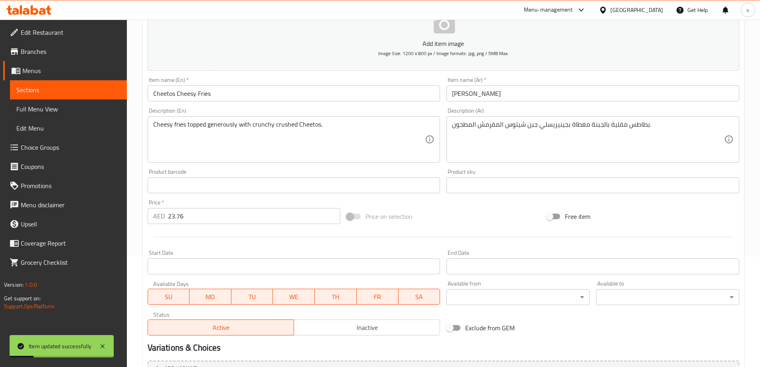
scroll to position [31, 0]
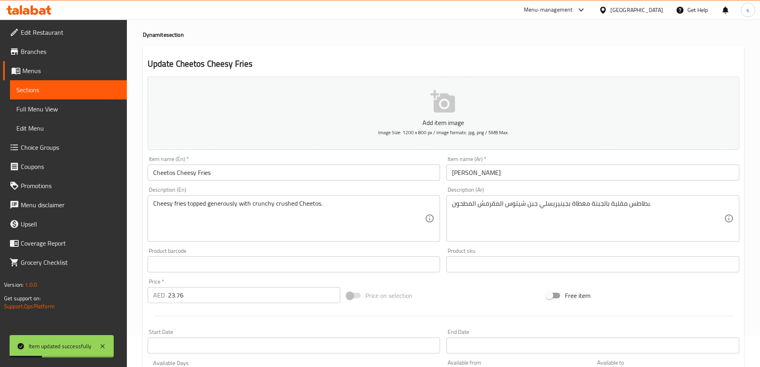
drag, startPoint x: 65, startPoint y: 111, endPoint x: 25, endPoint y: 0, distance: 117.0
click at [65, 111] on span "Full Menu View" at bounding box center [68, 109] width 104 height 10
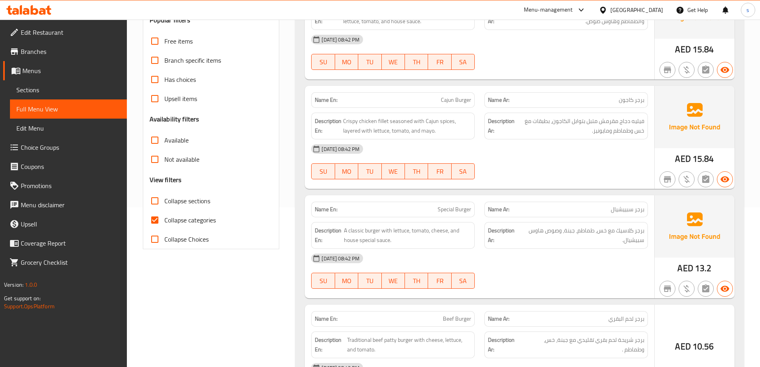
scroll to position [160, 0]
click at [194, 197] on span "Collapse sections" at bounding box center [187, 201] width 46 height 10
click at [164, 197] on input "Collapse sections" at bounding box center [154, 200] width 19 height 19
checkbox input "true"
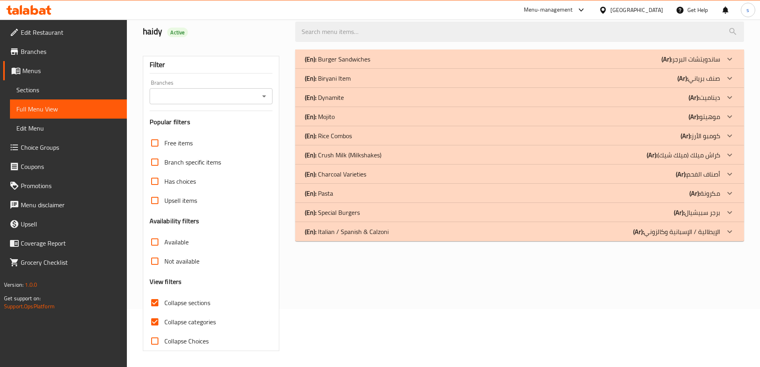
click at [192, 317] on span "Collapse categories" at bounding box center [189, 322] width 51 height 10
click at [164, 312] on input "Collapse categories" at bounding box center [154, 321] width 19 height 19
checkbox input "false"
click at [705, 174] on p "(Ar): أصناف الفحم" at bounding box center [698, 174] width 44 height 10
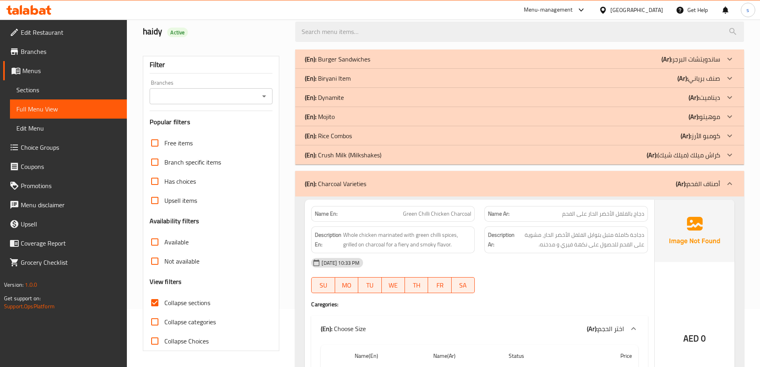
click at [697, 91] on b "(Ar):" at bounding box center [694, 97] width 11 height 12
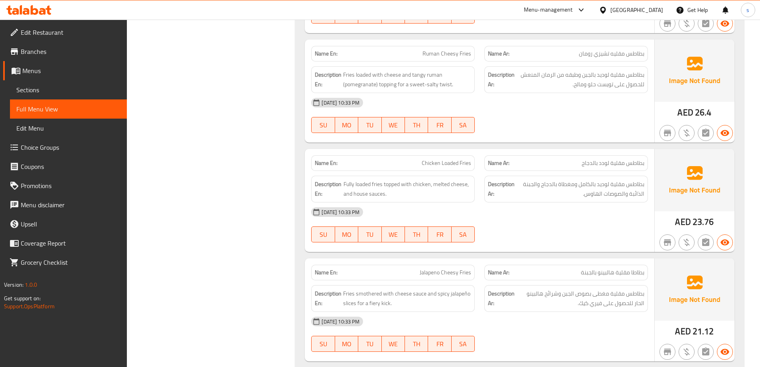
scroll to position [497, 0]
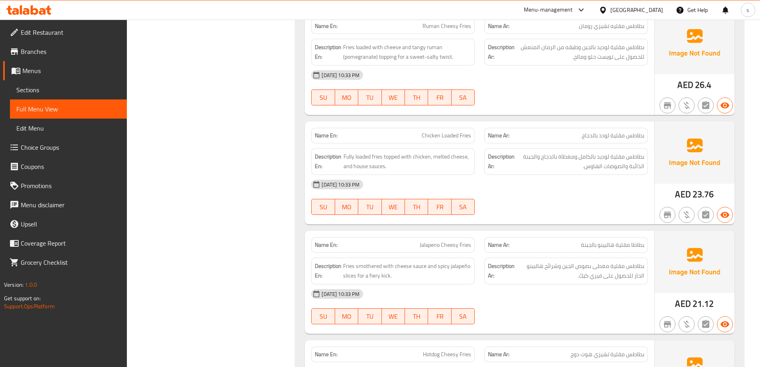
drag, startPoint x: 191, startPoint y: 53, endPoint x: 199, endPoint y: 60, distance: 10.2
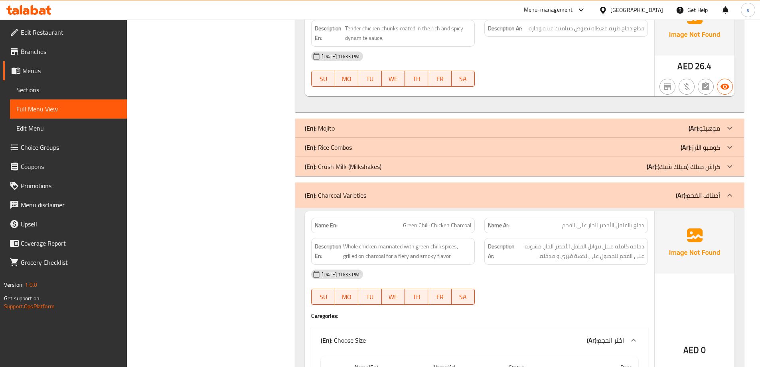
scroll to position [1414, 0]
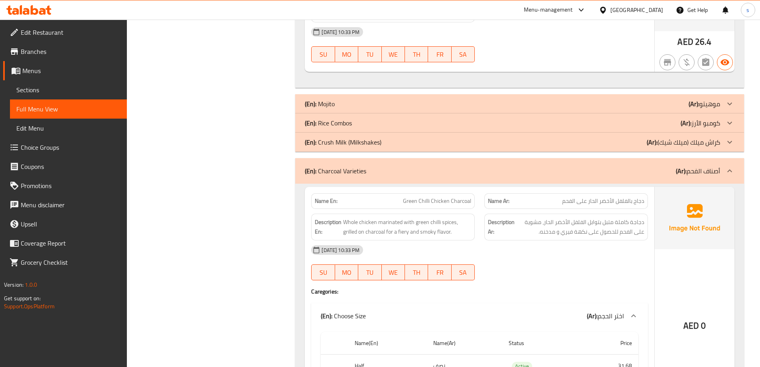
click at [672, 127] on div "(En): Rice Combos (Ar): كومبو الأرز" at bounding box center [512, 123] width 415 height 10
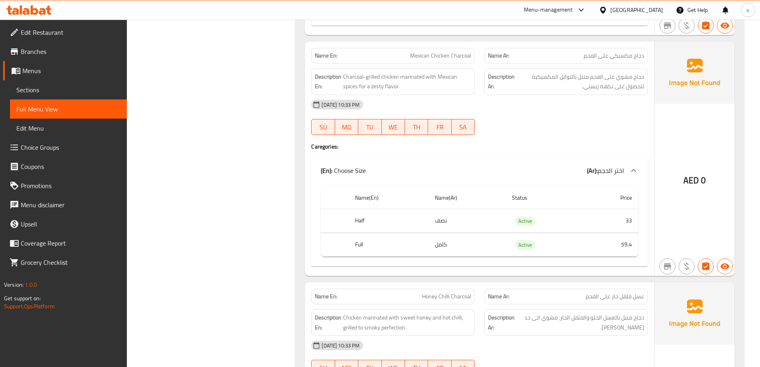
scroll to position [3489, 0]
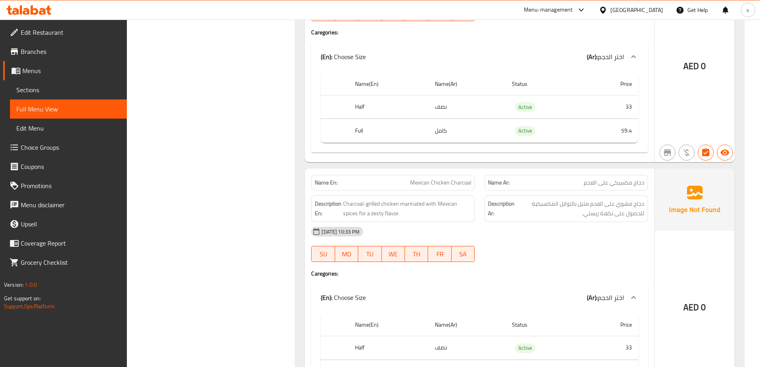
drag, startPoint x: 49, startPoint y: 87, endPoint x: 765, endPoint y: 194, distance: 723.6
click at [49, 87] on span "Sections" at bounding box center [68, 90] width 104 height 10
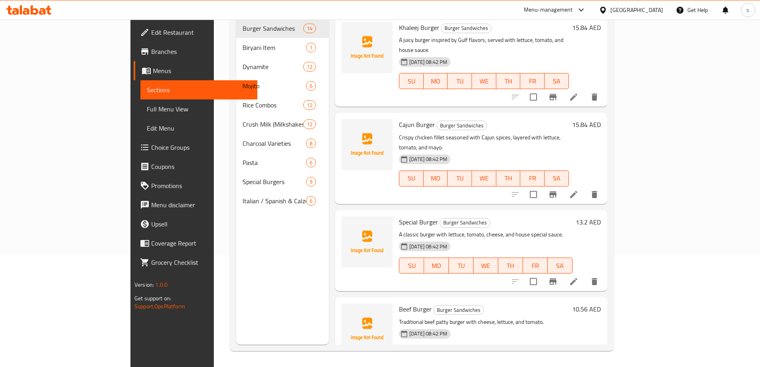
scroll to position [112, 0]
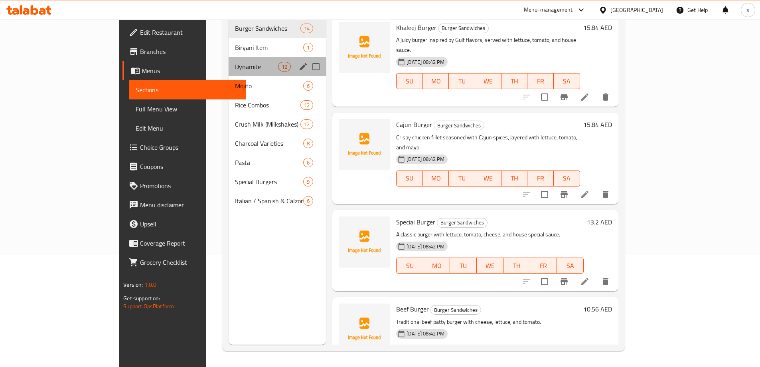
click at [229, 63] on div "Dynamite 12" at bounding box center [277, 66] width 97 height 19
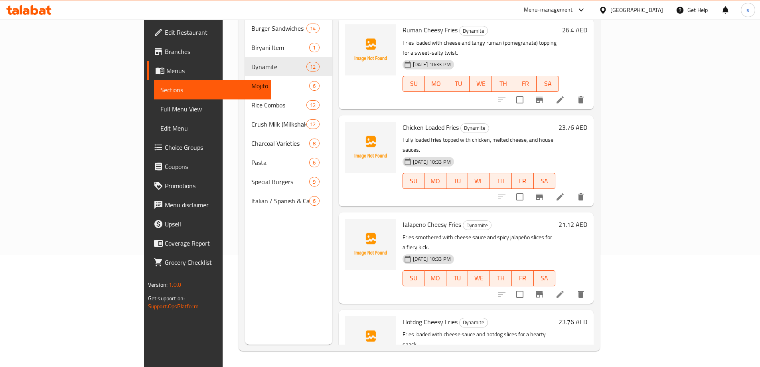
scroll to position [279, 0]
click at [571, 286] on li at bounding box center [560, 293] width 22 height 14
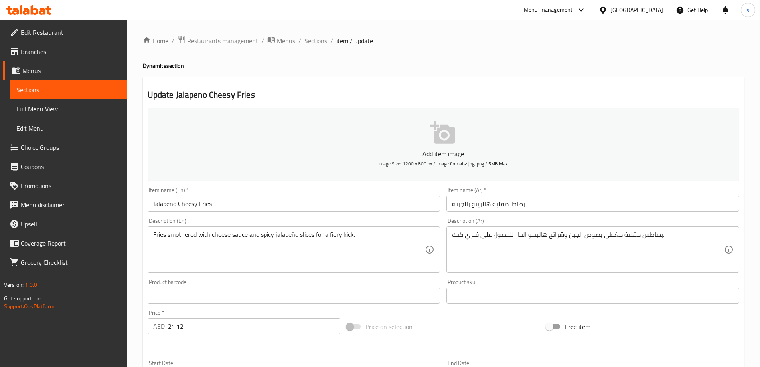
click at [588, 205] on input "بطاطا مقلية هالبينو بالجبنة" at bounding box center [592, 203] width 293 height 16
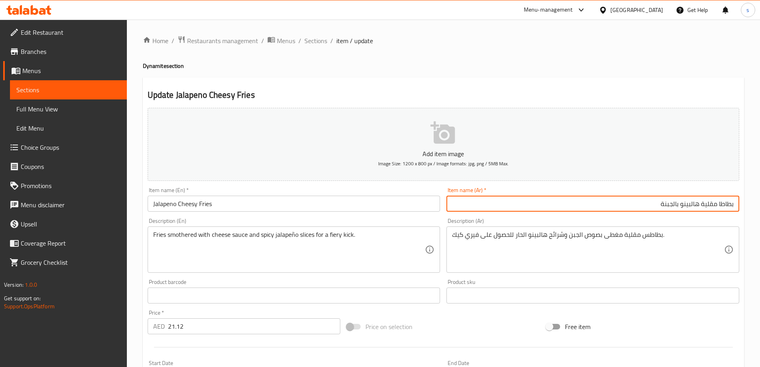
click at [667, 204] on input "بطاطا مقلية هالبينو بالجبنة" at bounding box center [592, 203] width 293 height 16
click at [700, 205] on input "بطاطا مقلية هالبينو" at bounding box center [592, 203] width 293 height 16
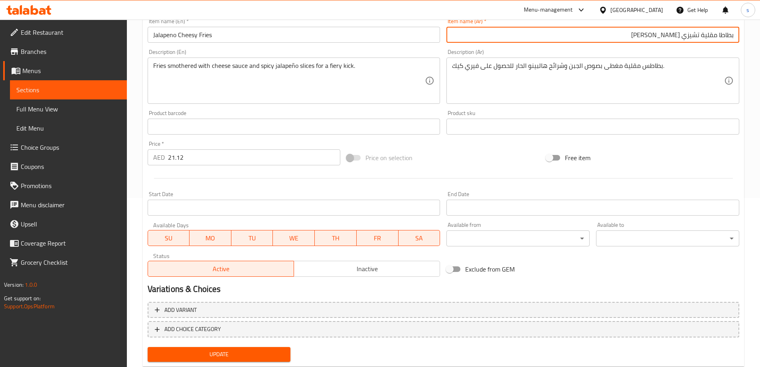
scroll to position [191, 0]
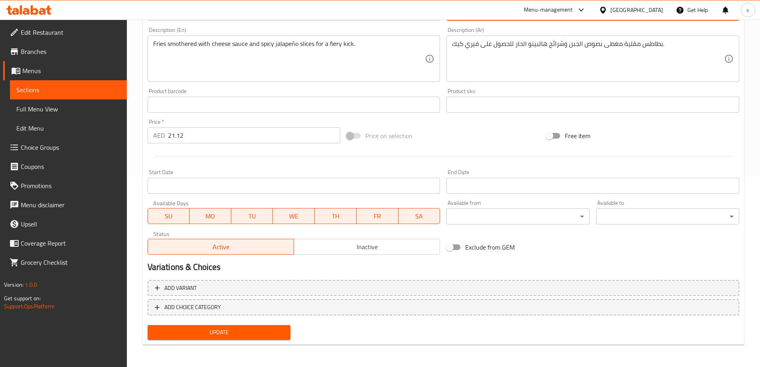
type input "بطاطا مقلية تشيزي [PERSON_NAME]"
click at [189, 331] on span "Update" at bounding box center [219, 332] width 130 height 10
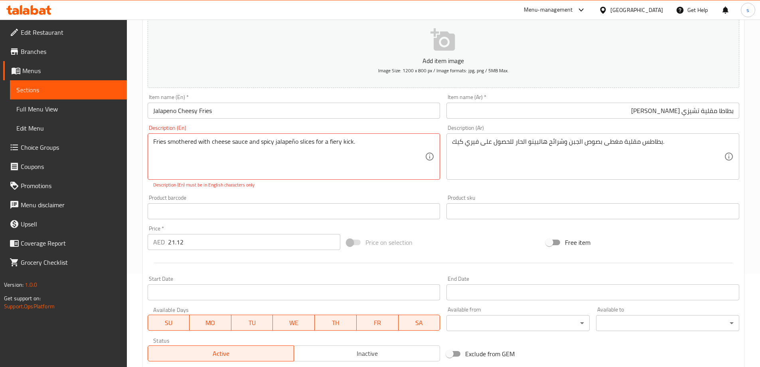
scroll to position [80, 0]
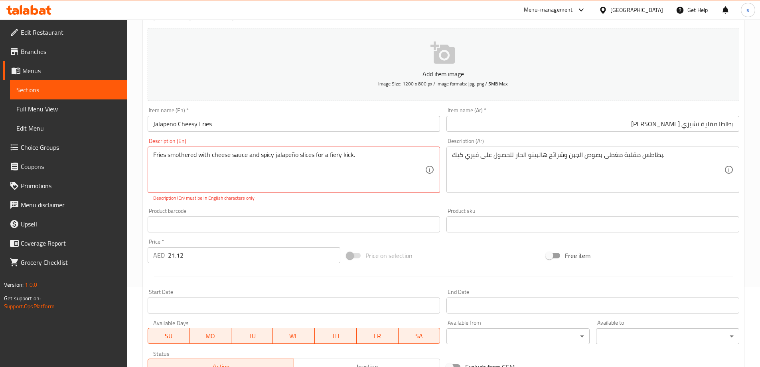
click at [294, 154] on textarea "Fries smothered with cheese sauce and spicy jalapeño slices for a fiery kick." at bounding box center [289, 170] width 272 height 38
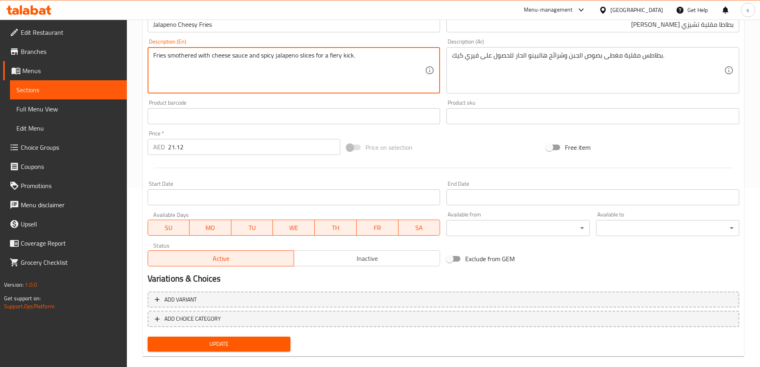
scroll to position [191, 0]
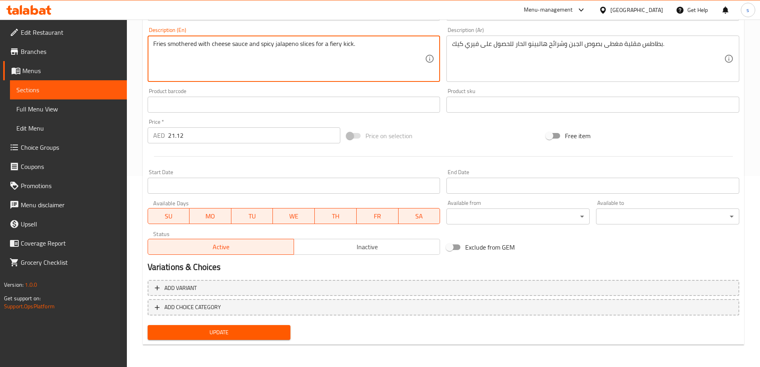
type textarea "Fries smothered with cheese sauce and spicy jalapeno slices for a fiery kick."
click at [204, 336] on span "Update" at bounding box center [219, 332] width 130 height 10
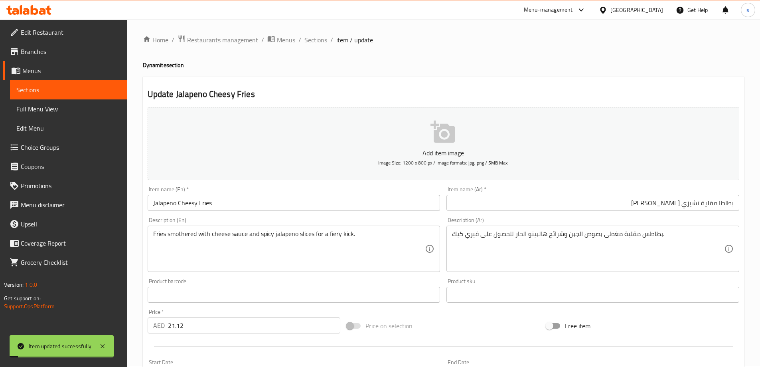
scroll to position [0, 0]
click at [320, 40] on span "Sections" at bounding box center [315, 41] width 23 height 10
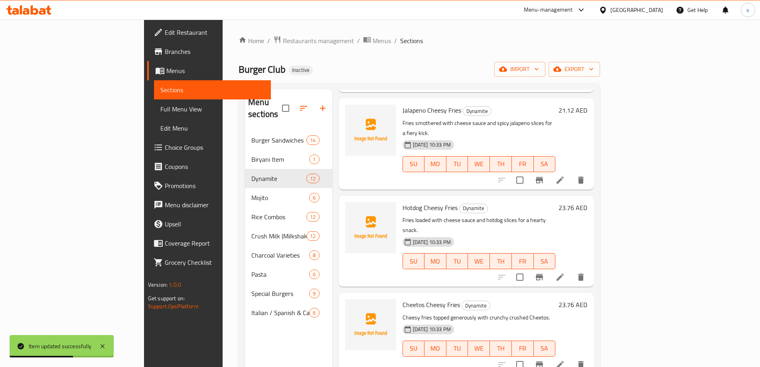
scroll to position [519, 0]
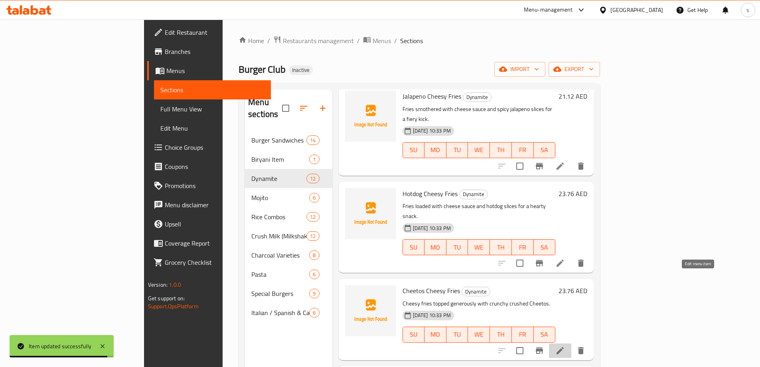
click at [564, 347] on icon at bounding box center [560, 350] width 7 height 7
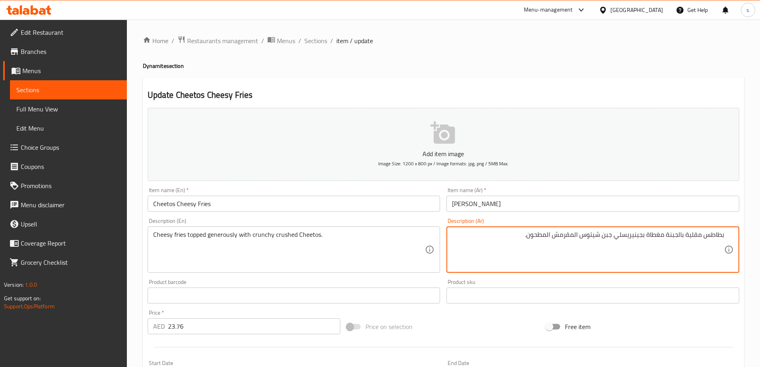
click at [606, 235] on textarea "بطاطس مقلية بالجبنة مغطاة بجينيريسلي جبن شيتوس المقرمش المطحون." at bounding box center [588, 250] width 272 height 38
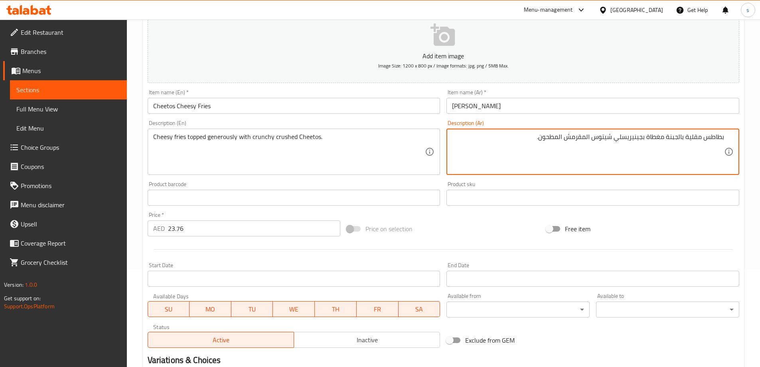
scroll to position [191, 0]
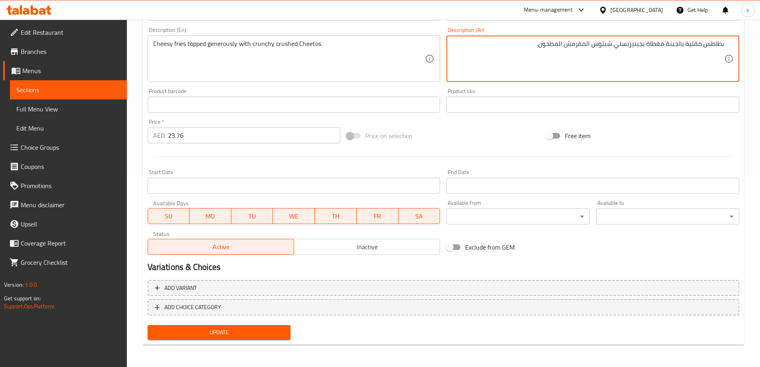
type textarea "بطاطس مقلية بالجبنة مغطاة بجينيريسلي شيتوس المقرمش المطحون."
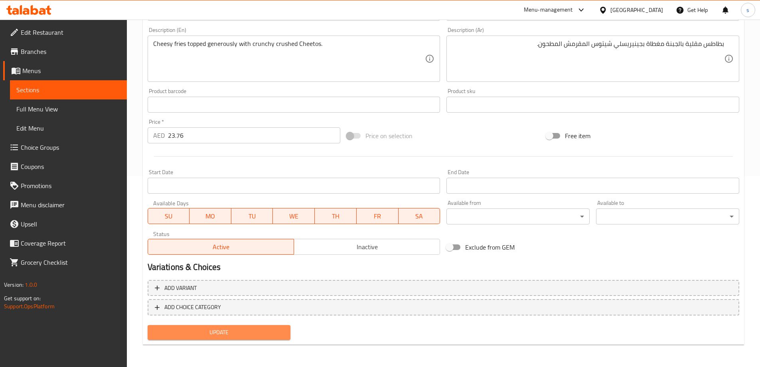
click at [225, 333] on span "Update" at bounding box center [219, 332] width 130 height 10
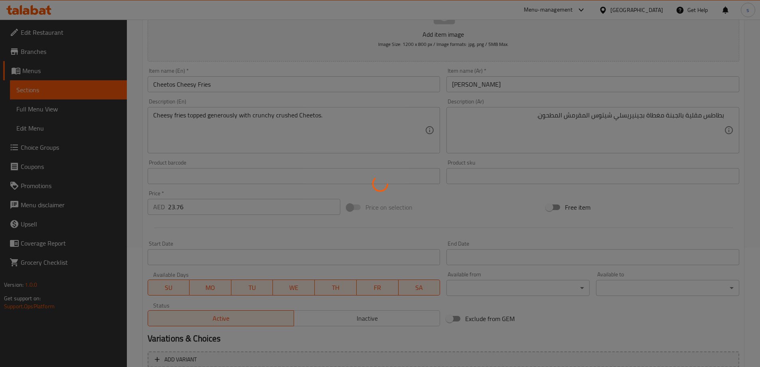
scroll to position [0, 0]
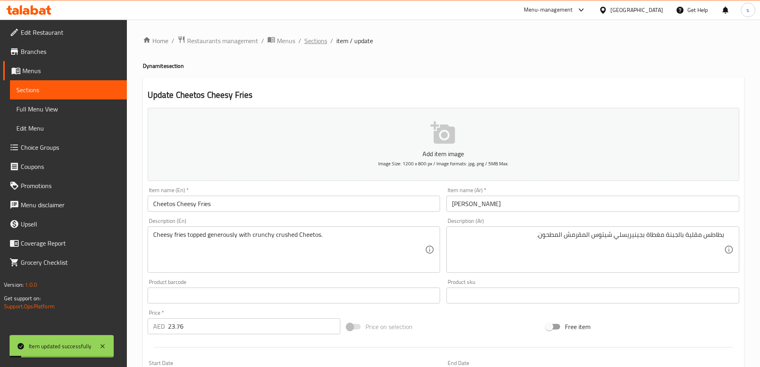
click at [316, 36] on span "Sections" at bounding box center [315, 41] width 23 height 10
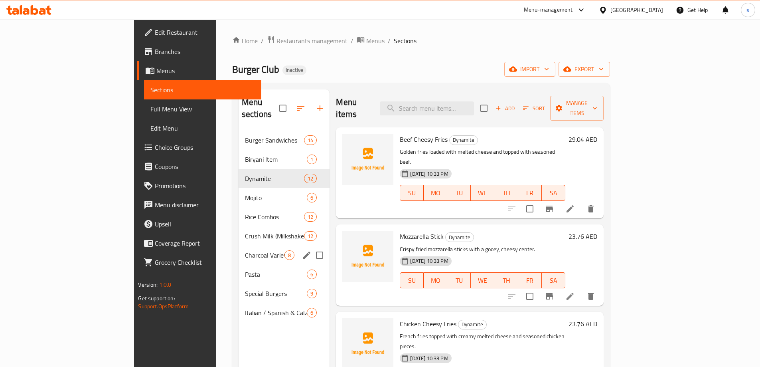
click at [239, 249] on div "Charcoal Varieties 8" at bounding box center [284, 254] width 91 height 19
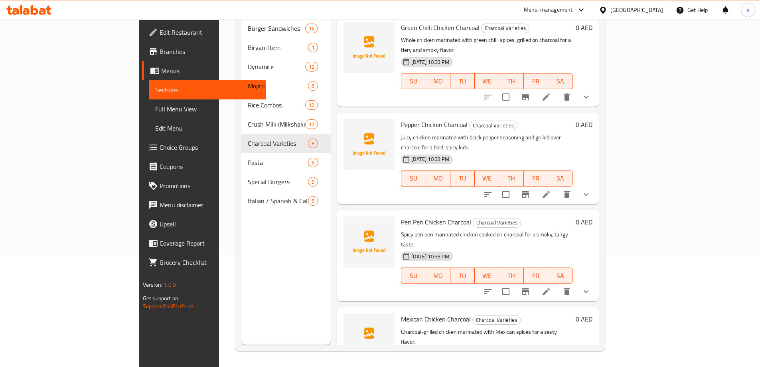
click at [596, 282] on div at bounding box center [536, 291] width 117 height 19
click at [557, 284] on li at bounding box center [546, 291] width 22 height 14
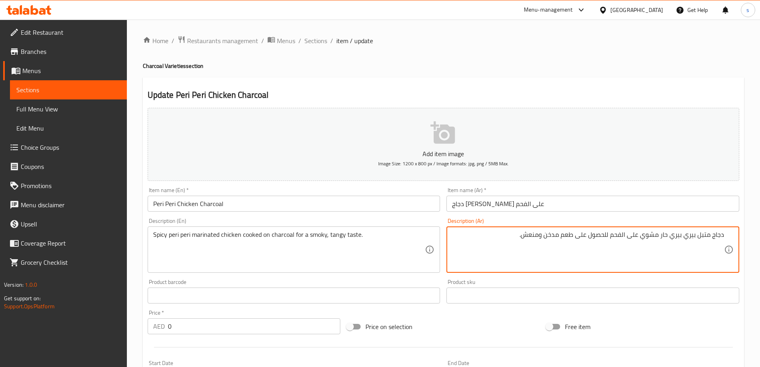
click at [647, 235] on textarea "دجاج متبل بيري بيري حار مشوي على الفحم للحصول على طعم مدخن ومنعش." at bounding box center [588, 250] width 272 height 38
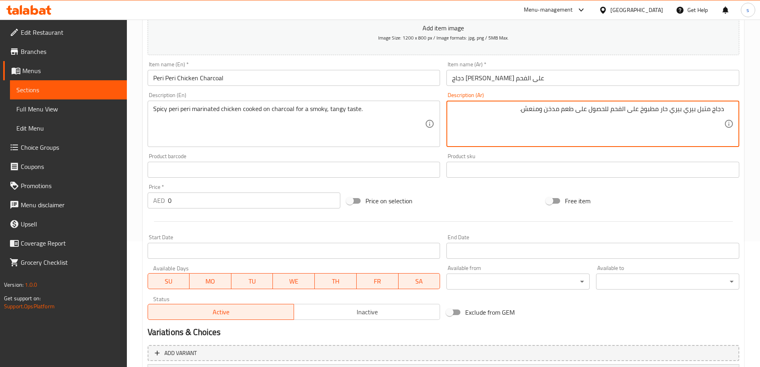
scroll to position [225, 0]
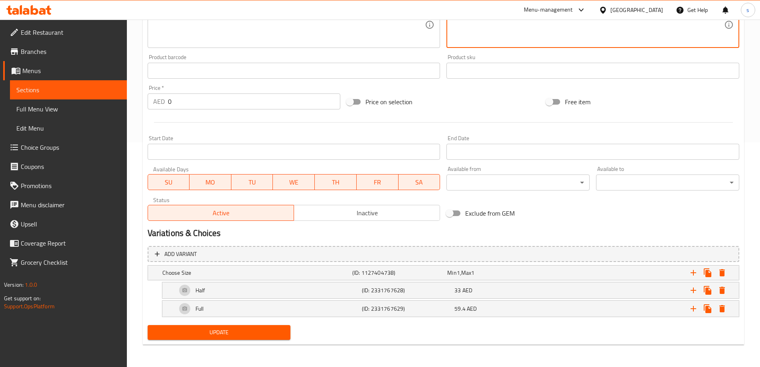
type textarea "دجاج متبل بيري بيري حار مطبوخ على الفحم للحصول على طعم مدخن ومنعش."
click at [256, 332] on span "Update" at bounding box center [219, 332] width 130 height 10
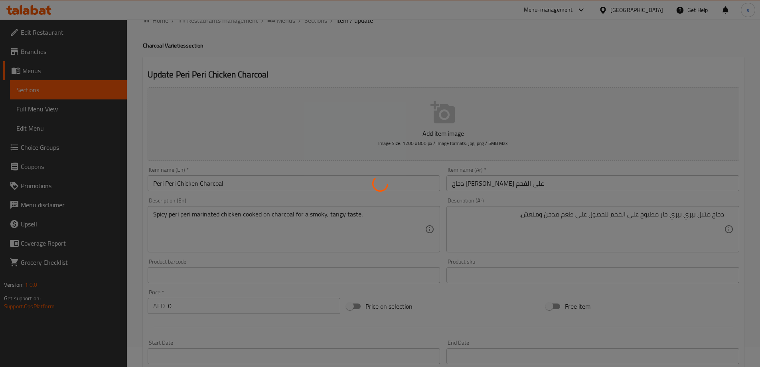
scroll to position [0, 0]
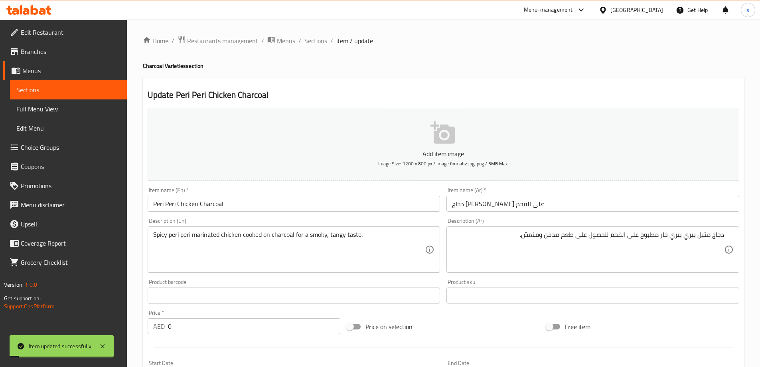
click at [75, 110] on span "Full Menu View" at bounding box center [68, 109] width 104 height 10
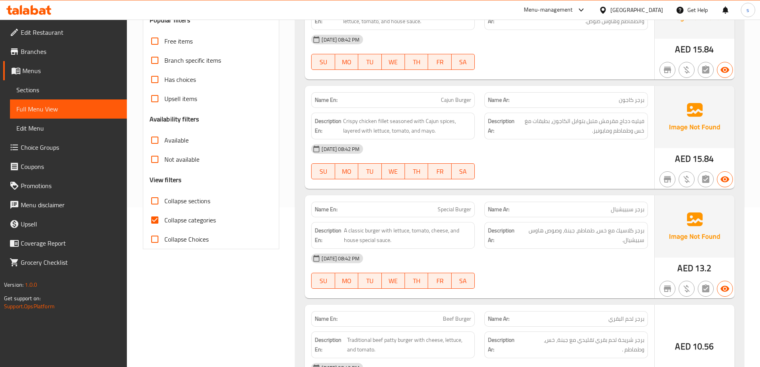
scroll to position [160, 0]
click at [201, 197] on span "Collapse sections" at bounding box center [187, 201] width 46 height 10
click at [164, 197] on input "Collapse sections" at bounding box center [154, 200] width 19 height 19
checkbox input "true"
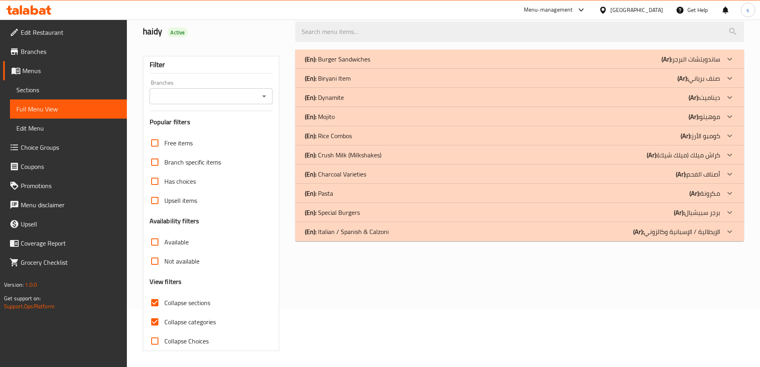
click at [188, 317] on span "Collapse categories" at bounding box center [189, 322] width 51 height 10
click at [164, 312] on input "Collapse categories" at bounding box center [154, 321] width 19 height 19
checkbox input "false"
click at [481, 99] on div "(En): Dynamite (Ar): ديناميت" at bounding box center [512, 98] width 415 height 10
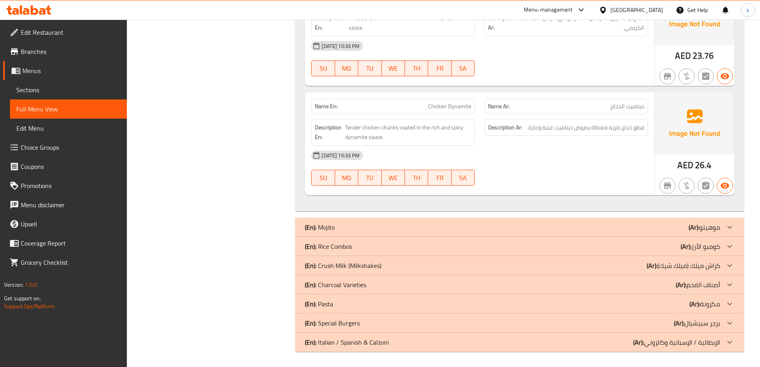
scroll to position [1292, 0]
click at [358, 248] on div "(En): Rice Combos (Ar): كومبو الأرز" at bounding box center [512, 246] width 415 height 10
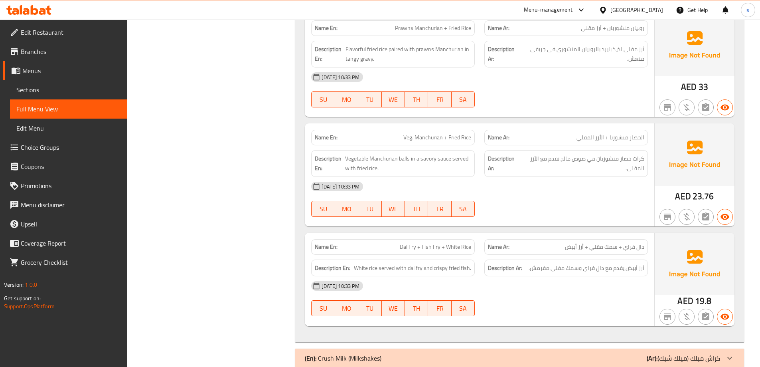
scroll to position [2626, 0]
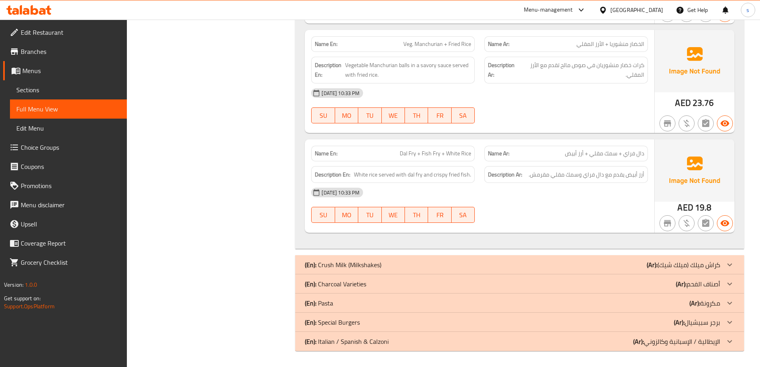
click at [430, 284] on div "(En): Charcoal Varieties (Ar): أصناف الفحم" at bounding box center [512, 284] width 415 height 10
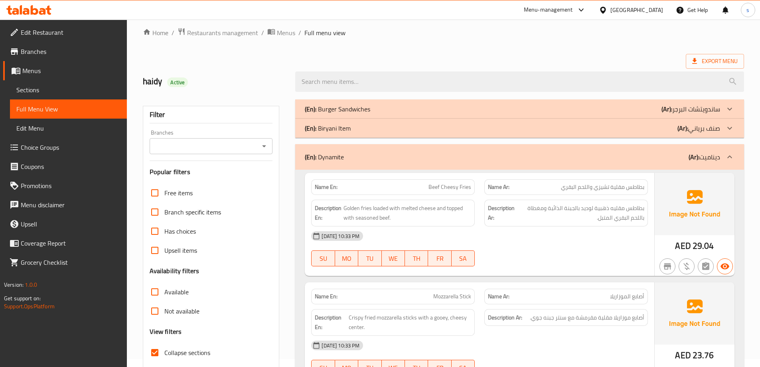
scroll to position [0, 0]
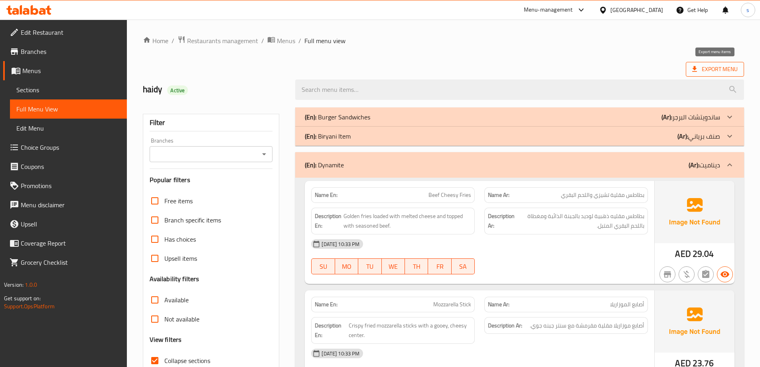
click at [715, 67] on span "Export Menu" at bounding box center [714, 69] width 45 height 10
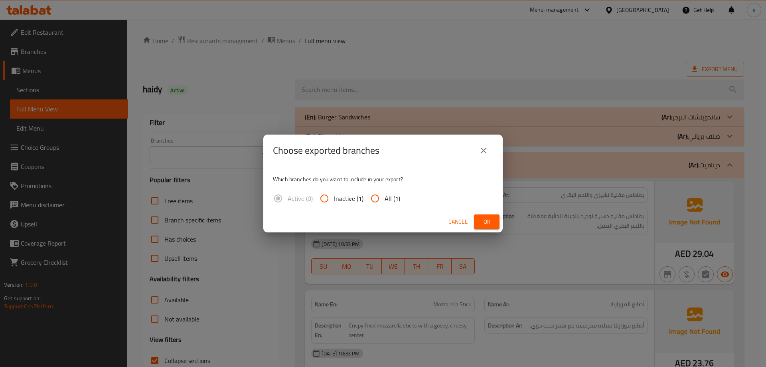
click at [379, 197] on input "All (1)" at bounding box center [374, 198] width 19 height 19
radio input "true"
click at [480, 221] on button "Ok" at bounding box center [487, 221] width 26 height 15
